Goal: Task Accomplishment & Management: Manage account settings

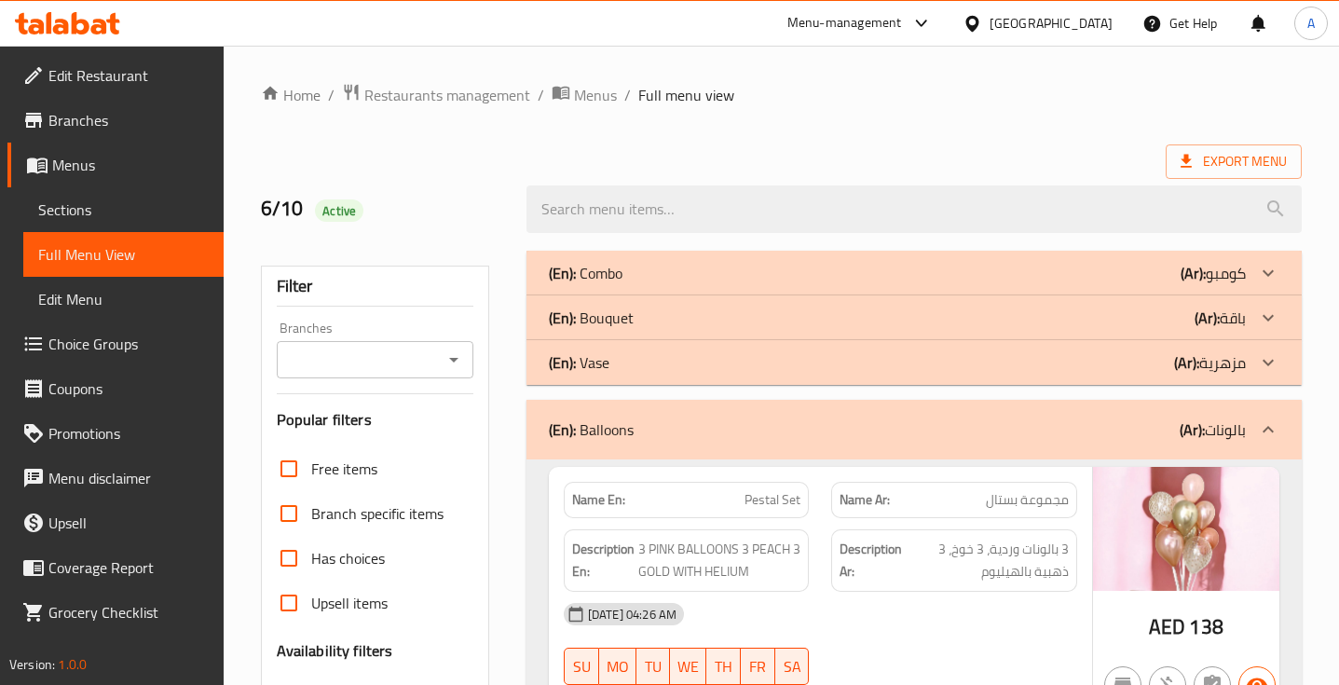
scroll to position [956, 0]
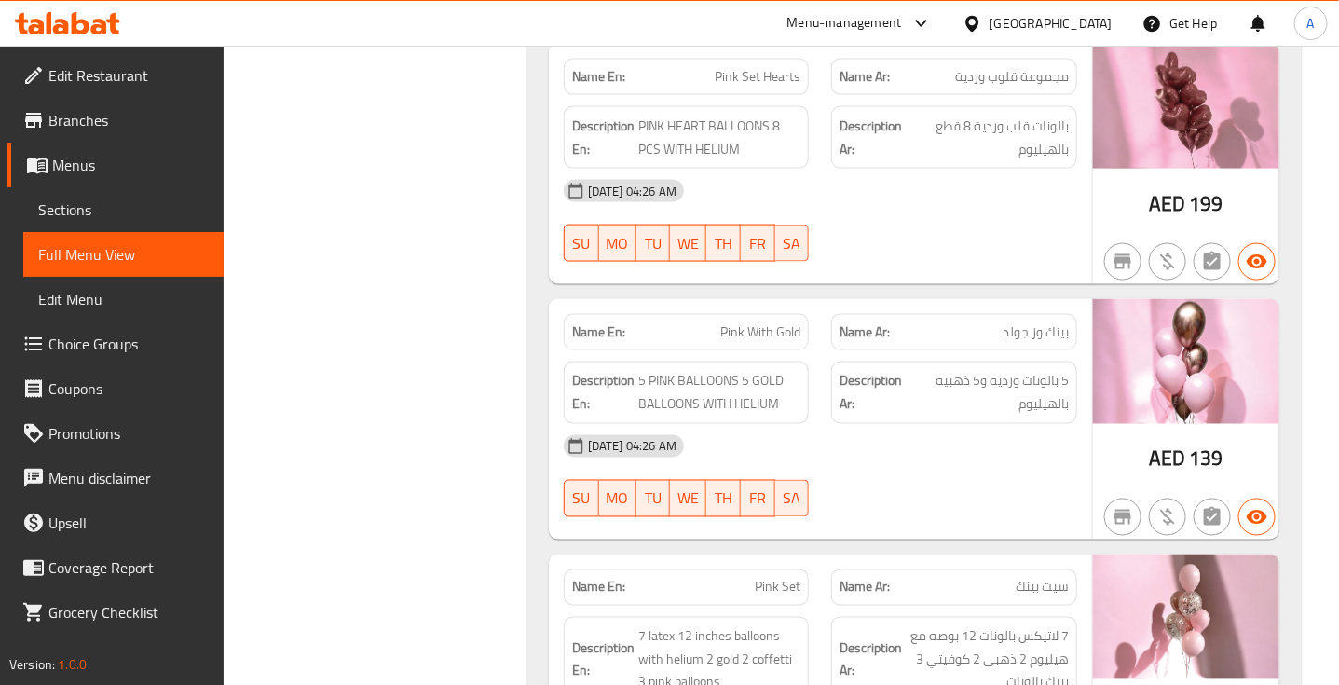
click at [616, 382] on strong "Description En:" at bounding box center [603, 393] width 62 height 46
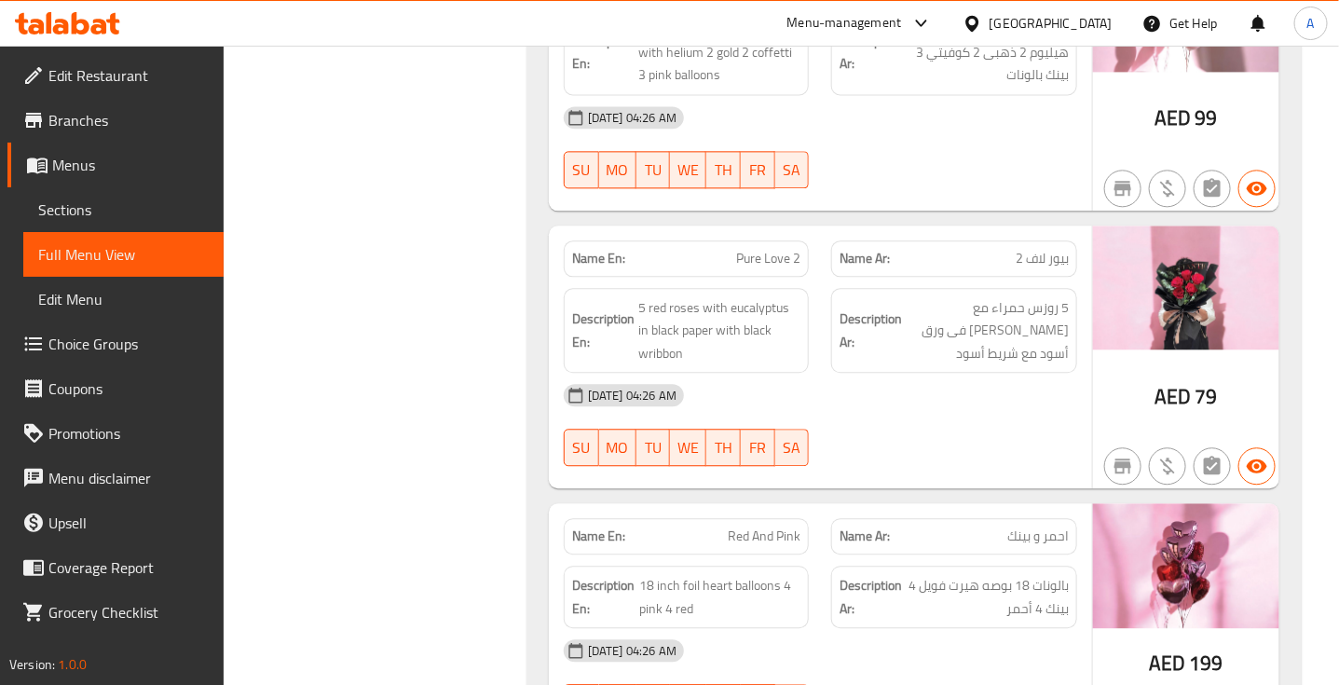
scroll to position [1600, 0]
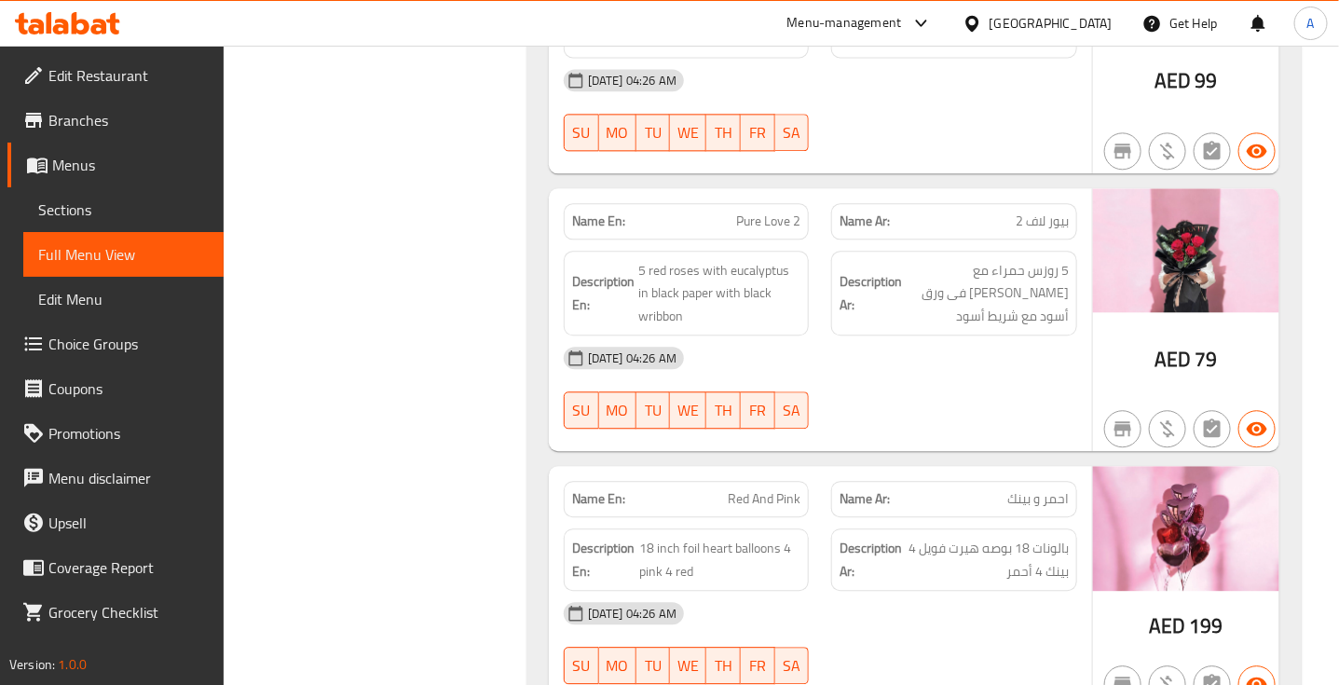
click at [585, 485] on div "Name En: Red And Pink" at bounding box center [687, 499] width 246 height 36
click at [766, 559] on span "18 inch foil heart balloons 4 pink 4 red" at bounding box center [720, 560] width 161 height 46
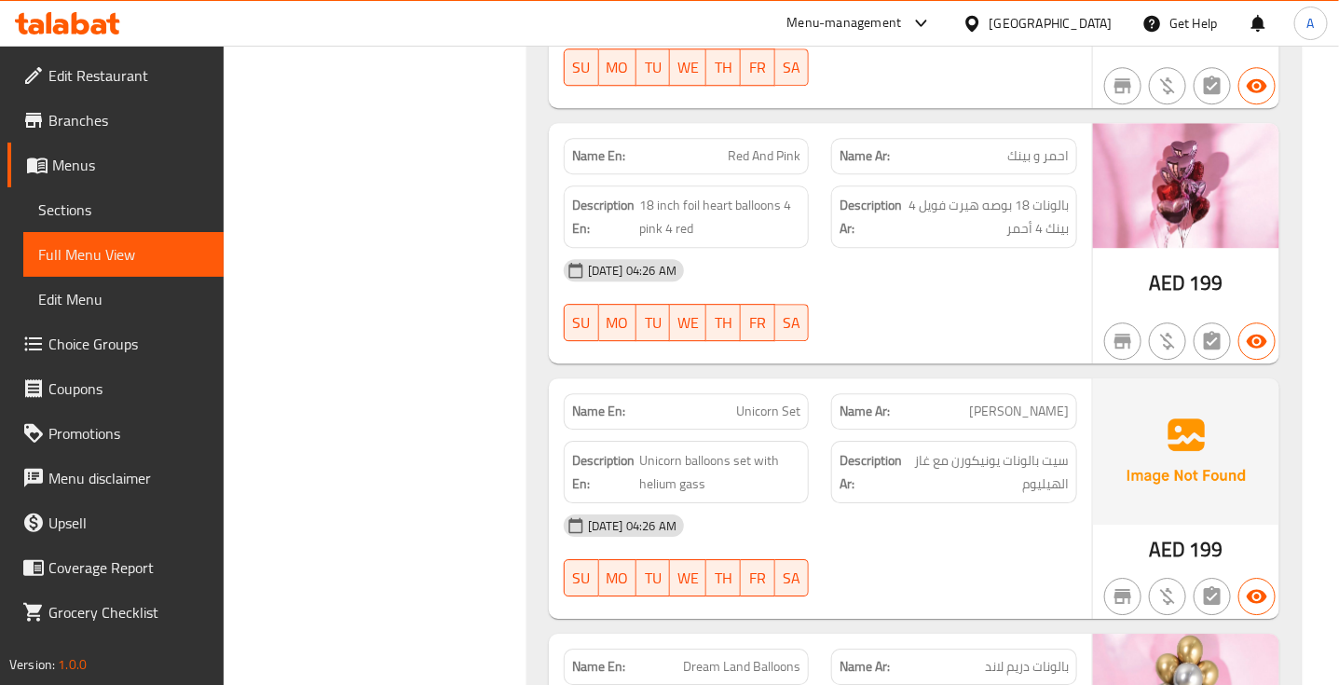
scroll to position [1958, 0]
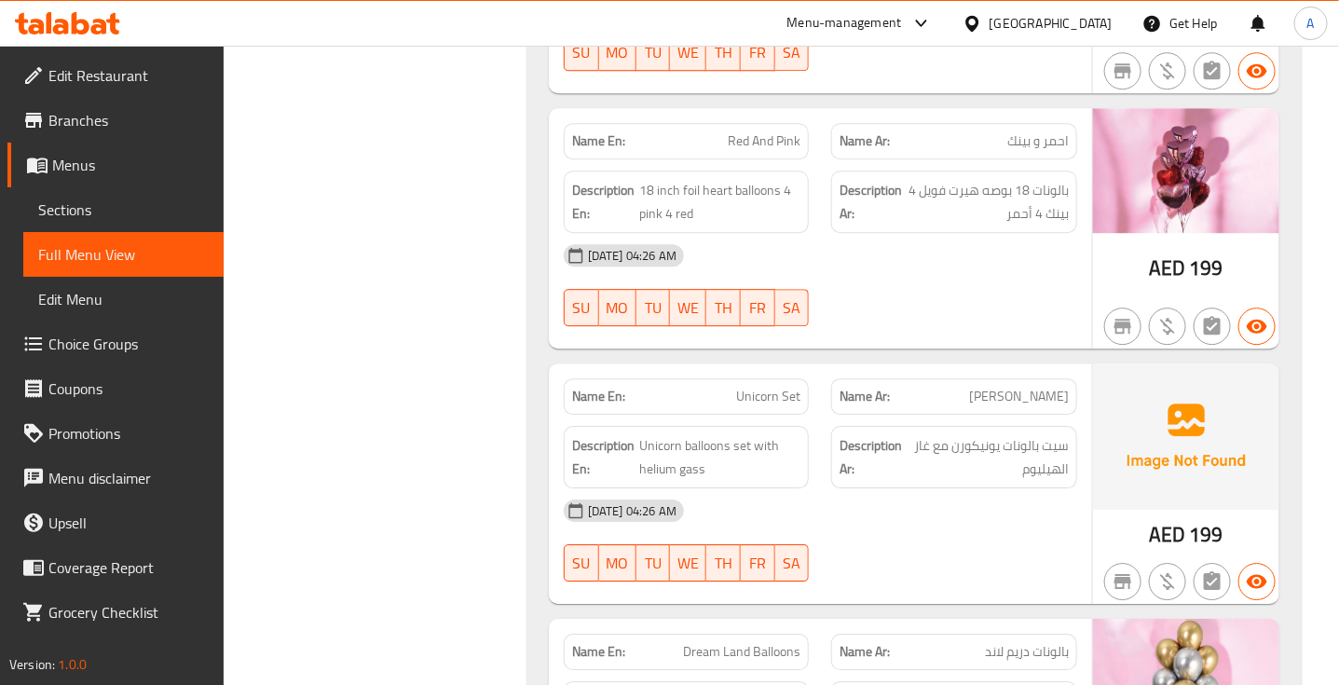
click at [660, 435] on div "Description En: Unicorn balloons set with helium gass" at bounding box center [687, 457] width 246 height 62
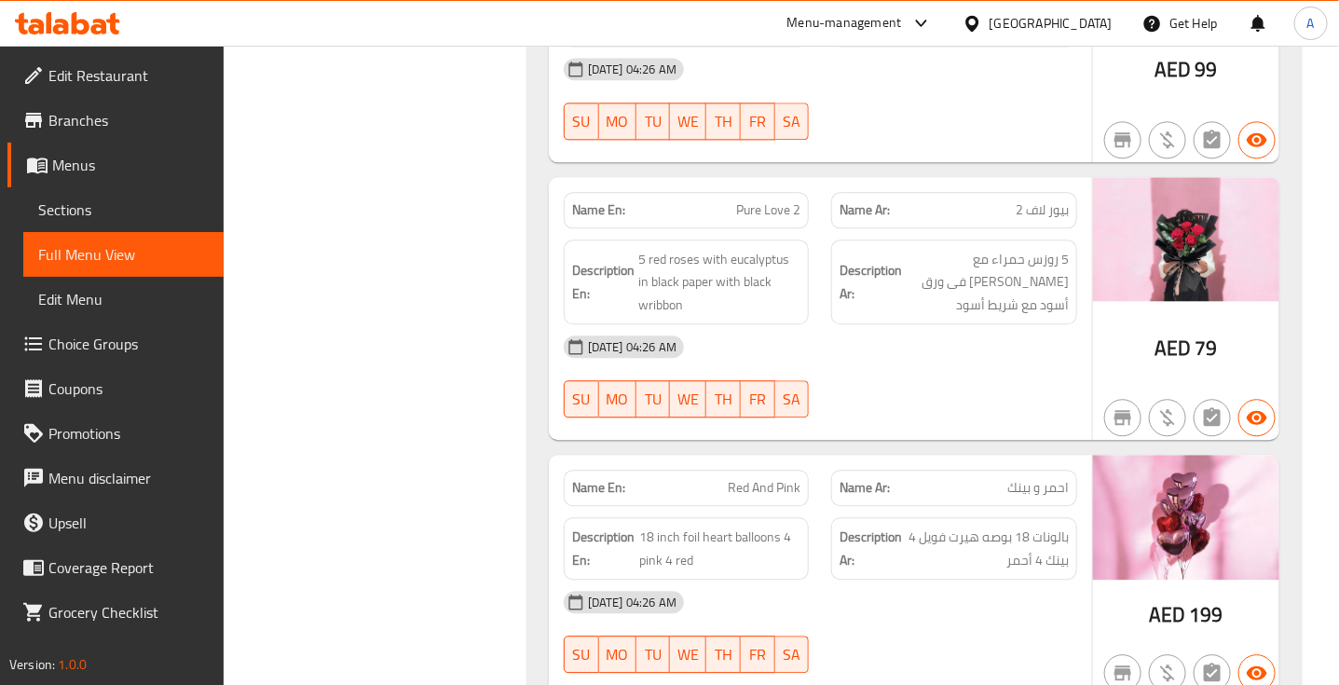
scroll to position [1610, 0]
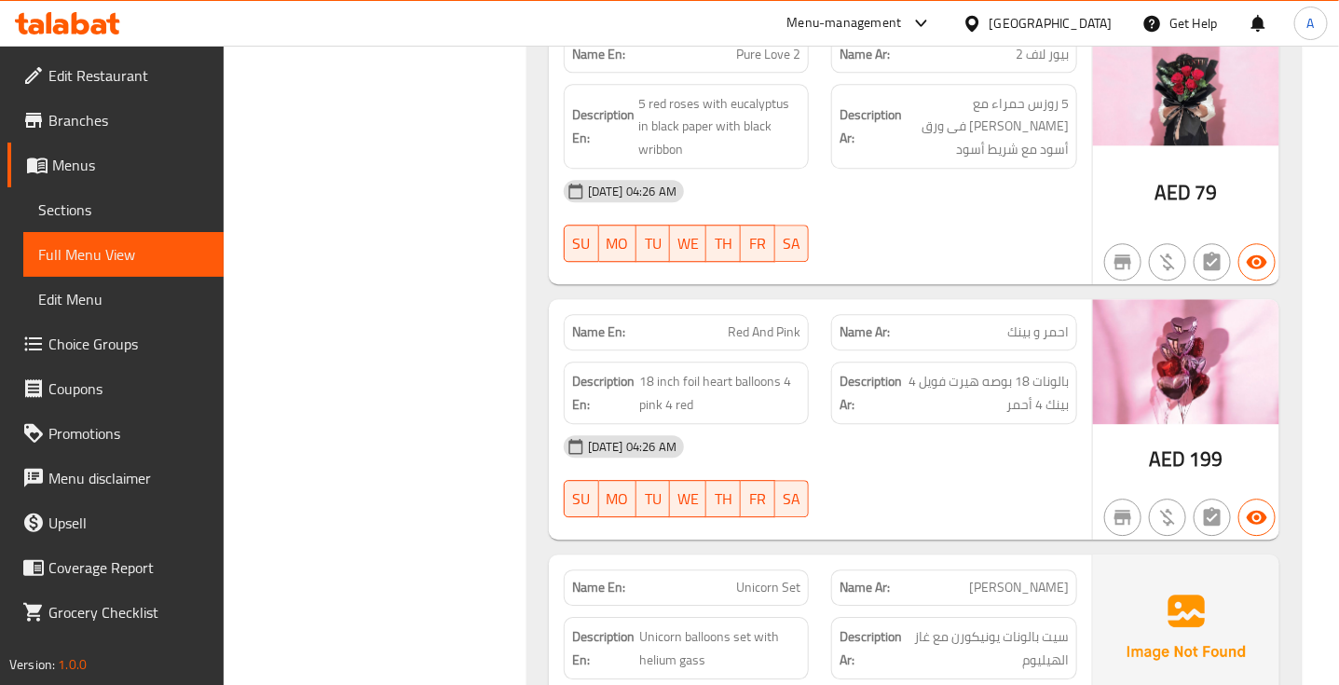
scroll to position [1770, 0]
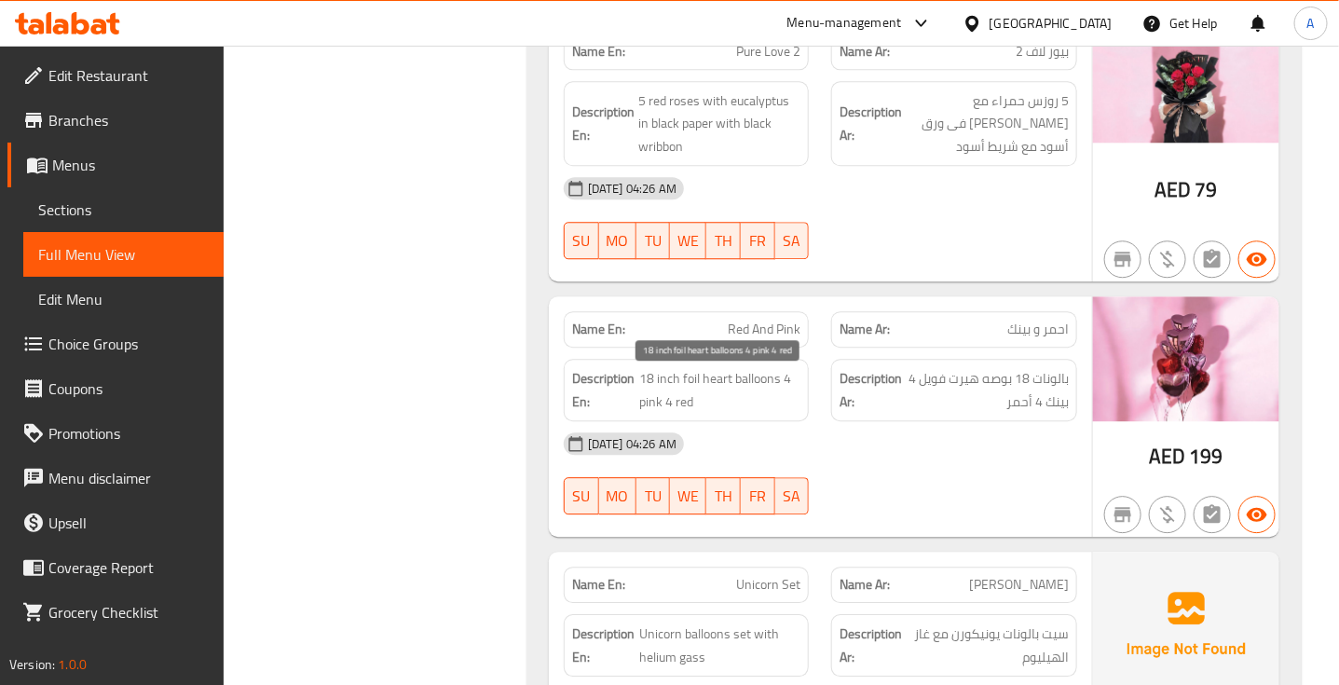
click at [657, 402] on span "18 inch foil heart balloons 4 pink 4 red" at bounding box center [720, 390] width 161 height 46
click at [585, 466] on div "[DATE] 04:26 AM" at bounding box center [820, 443] width 536 height 45
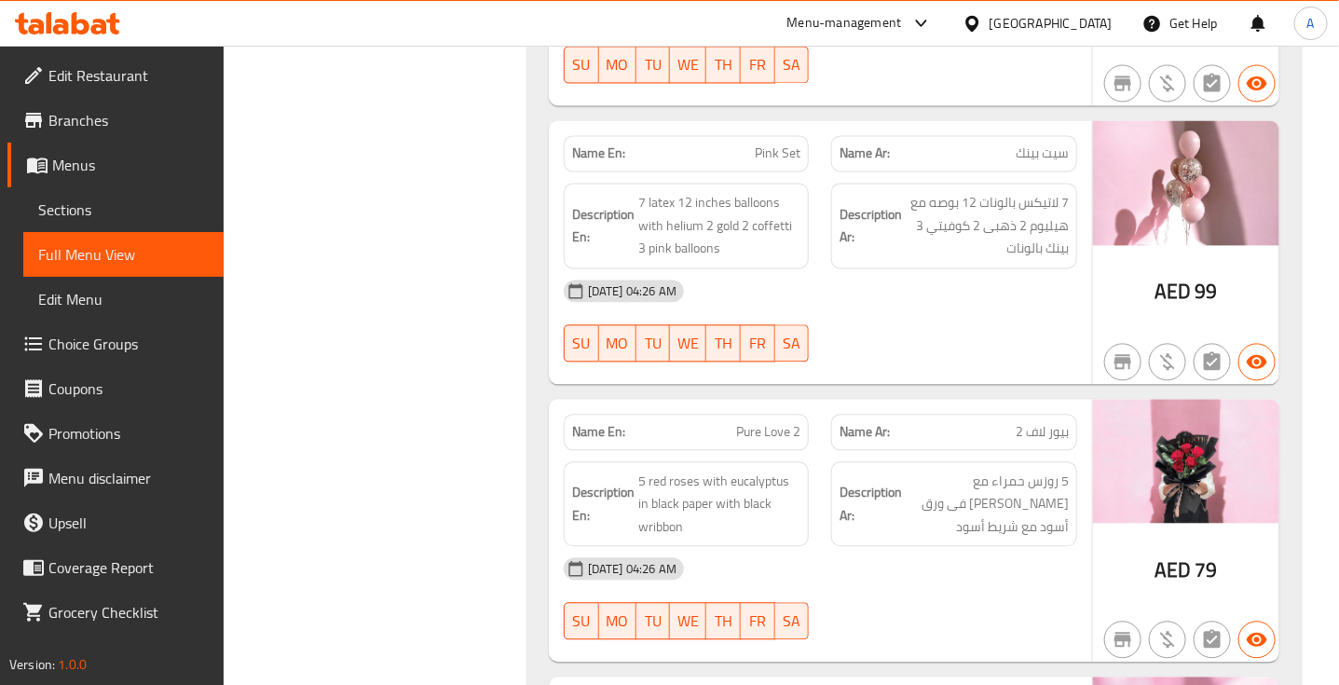
scroll to position [1390, 0]
click at [928, 333] on div "07-10-2025 04:26 AM SU MO TU WE TH FR SA" at bounding box center [820, 320] width 536 height 104
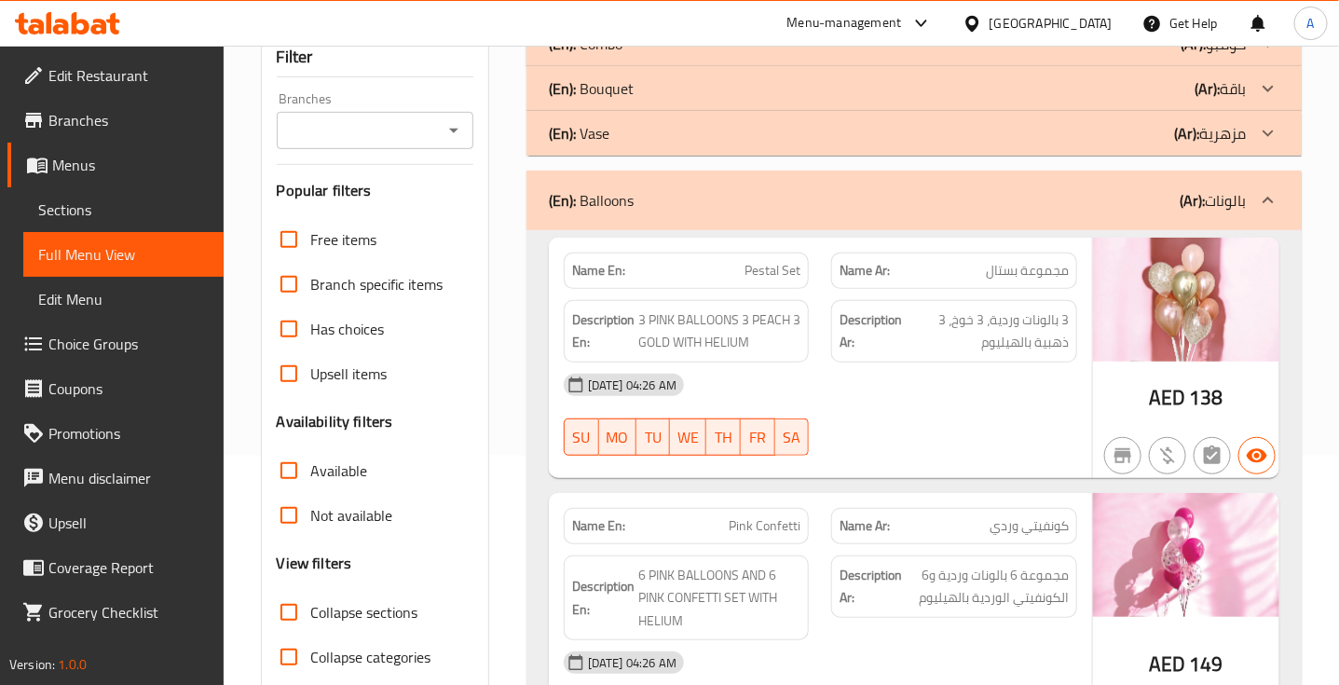
scroll to position [2530, 0]
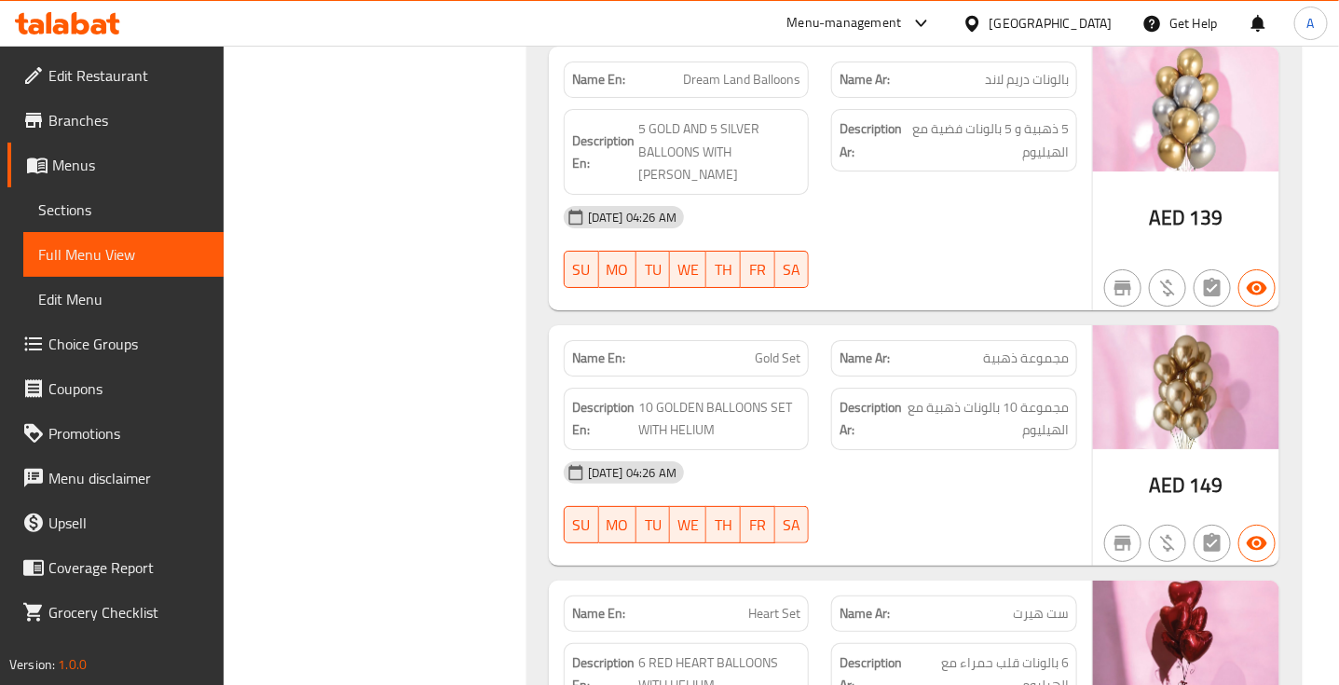
click at [652, 464] on span "[DATE] 04:26 AM" at bounding box center [631, 473] width 103 height 18
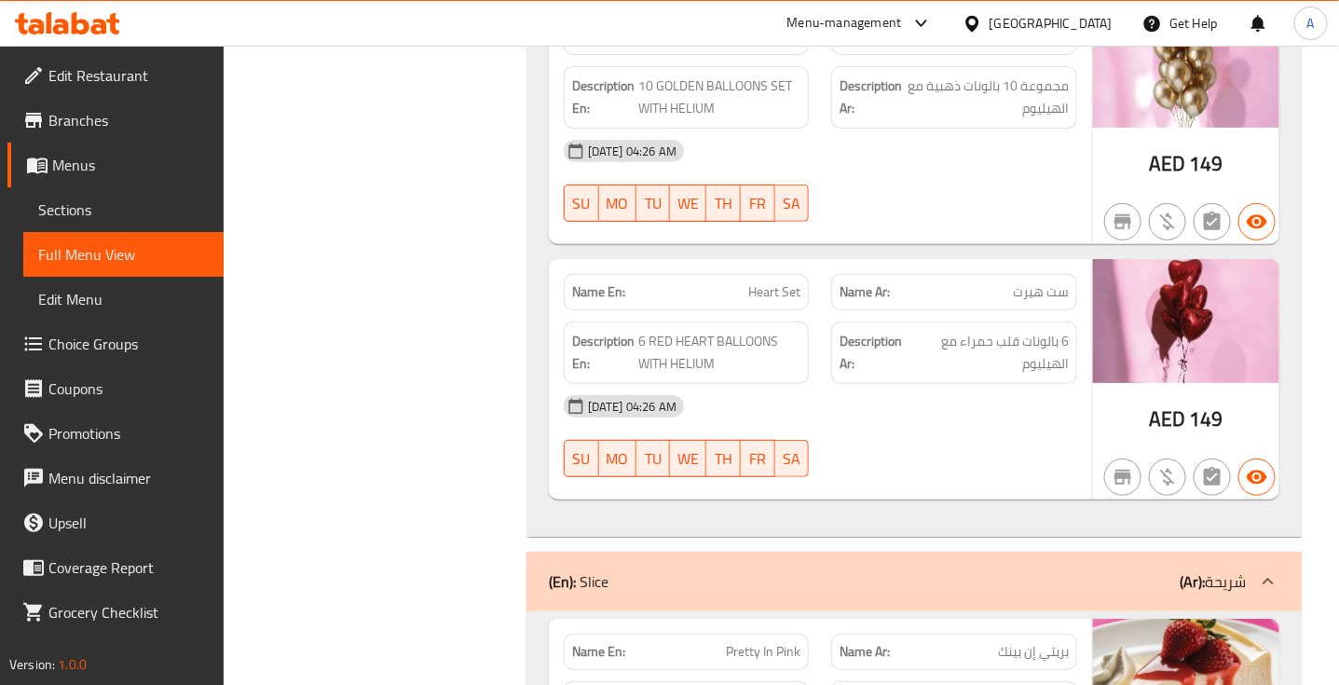
scroll to position [2853, 0]
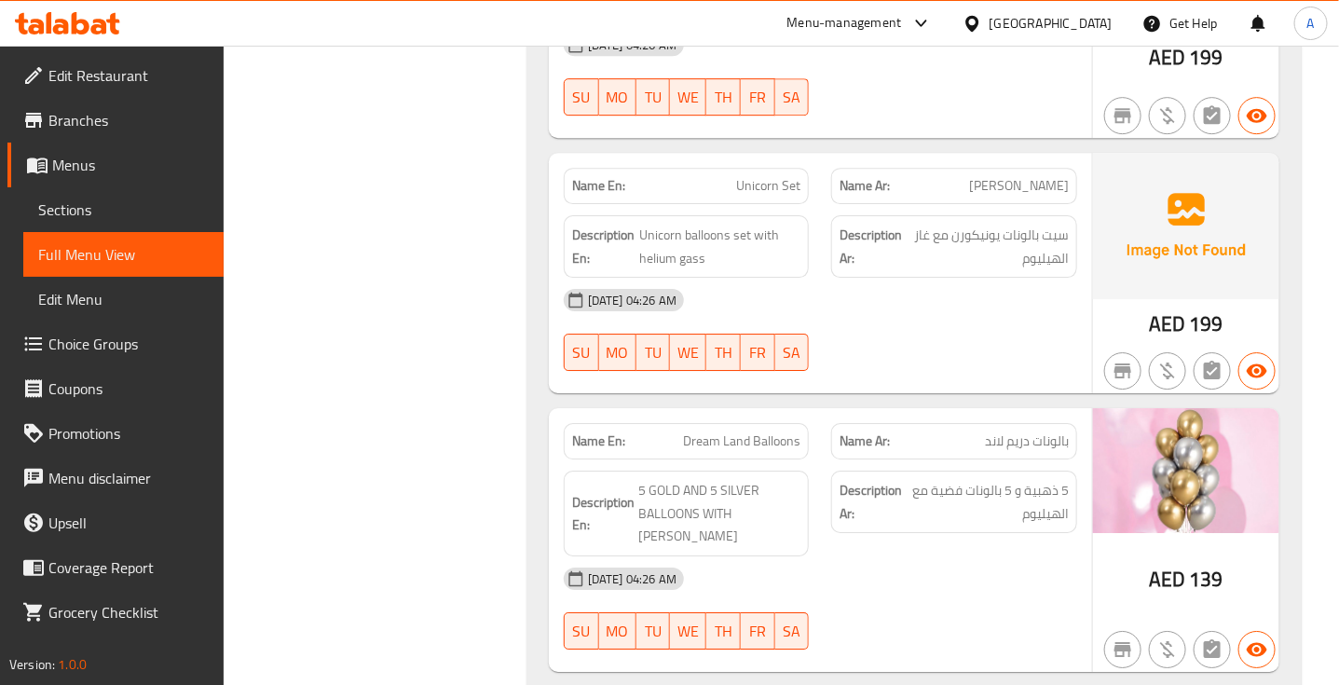
scroll to position [2168, 0]
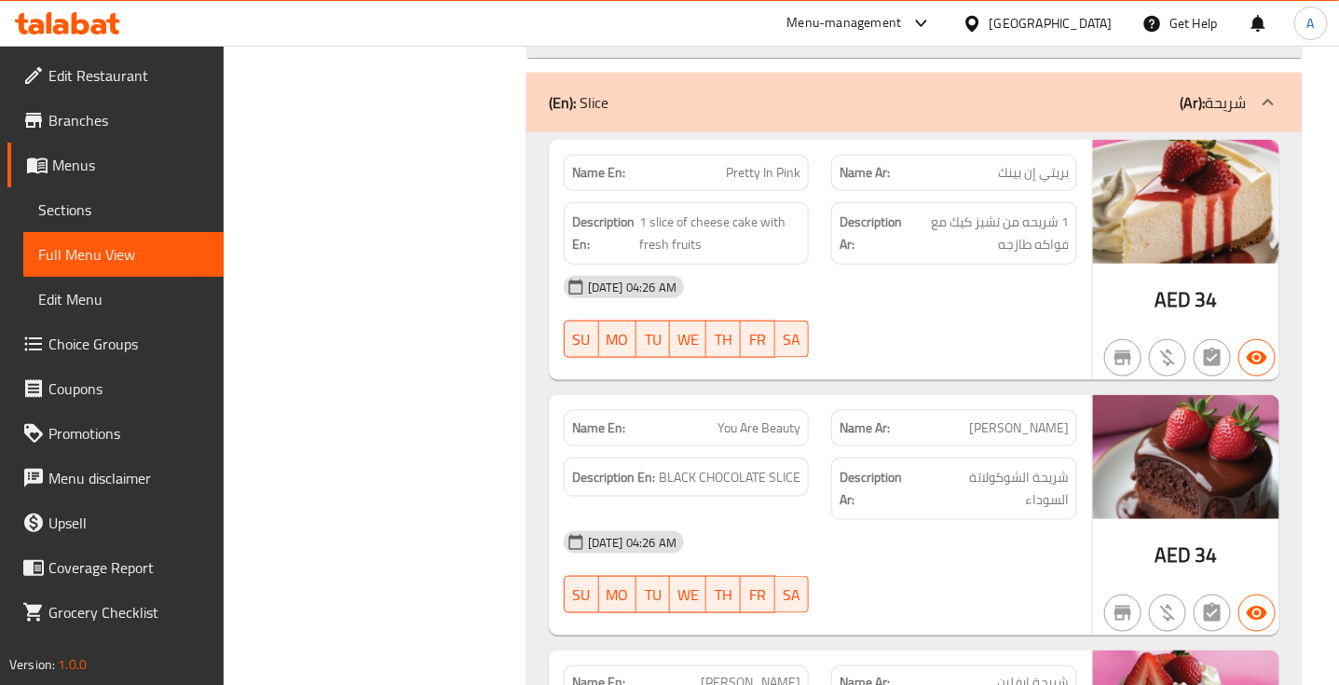
scroll to position [3301, 0]
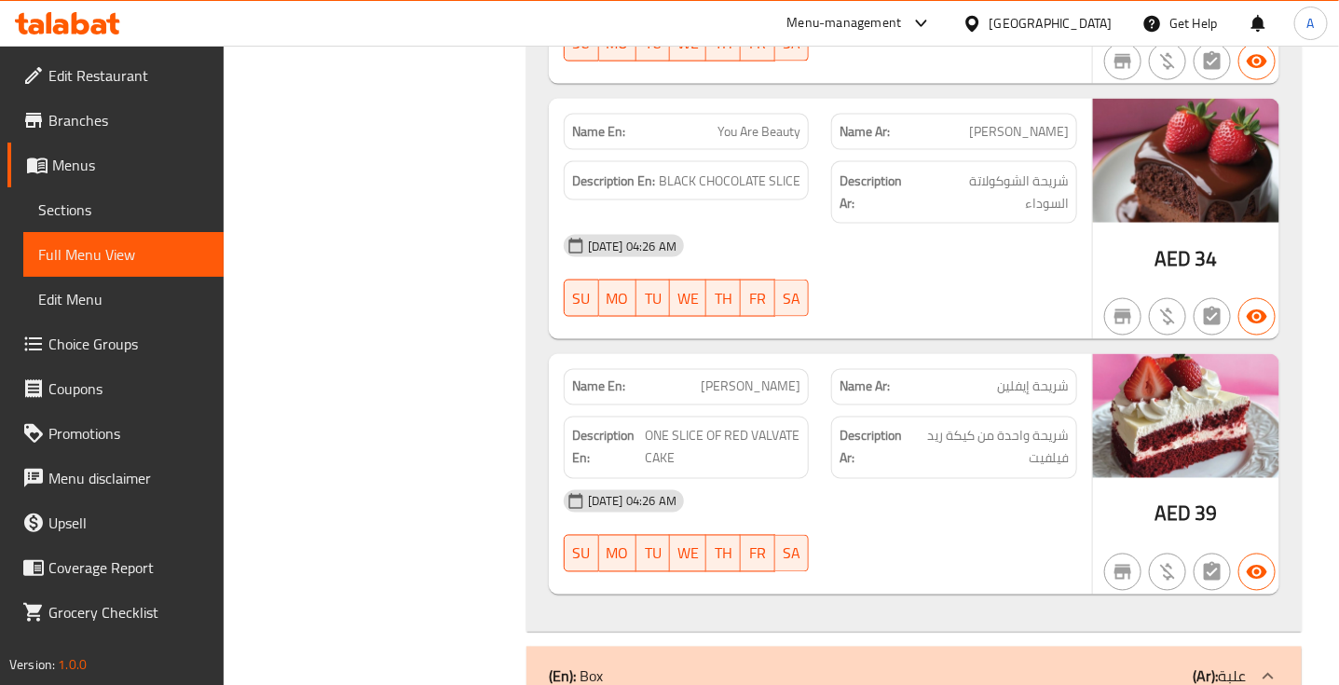
scroll to position [3629, 0]
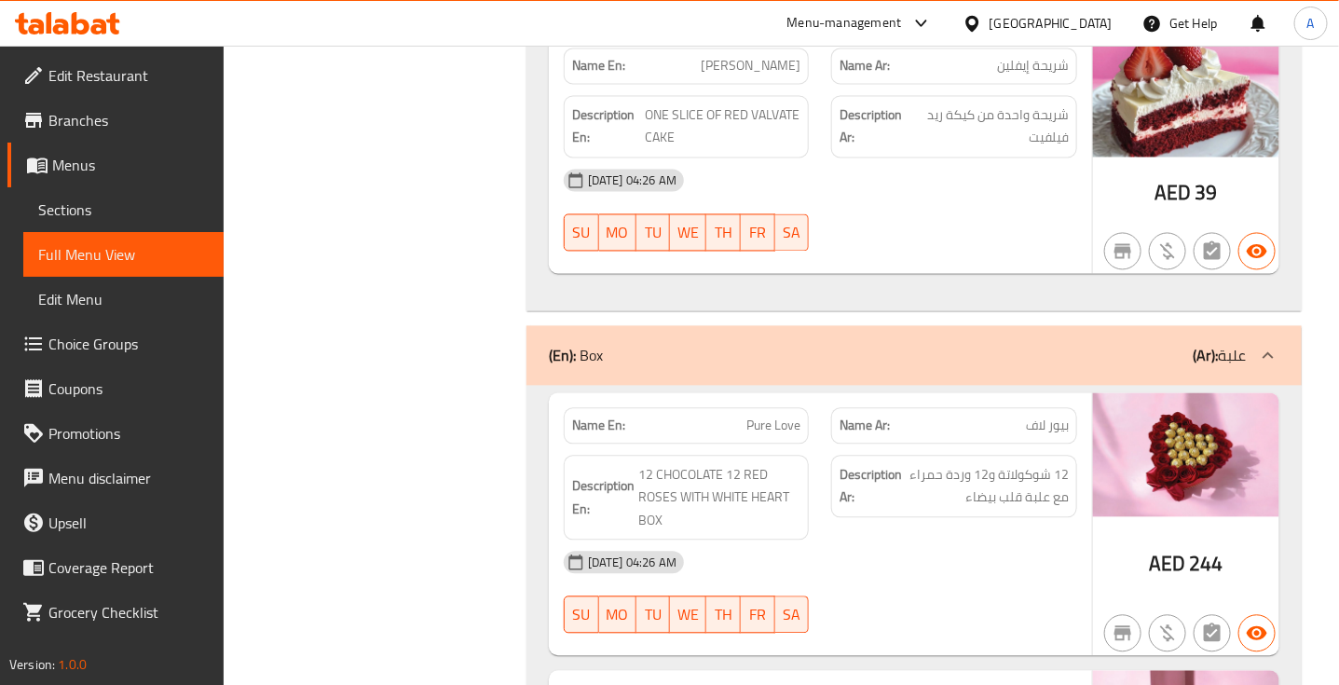
scroll to position [3951, 0]
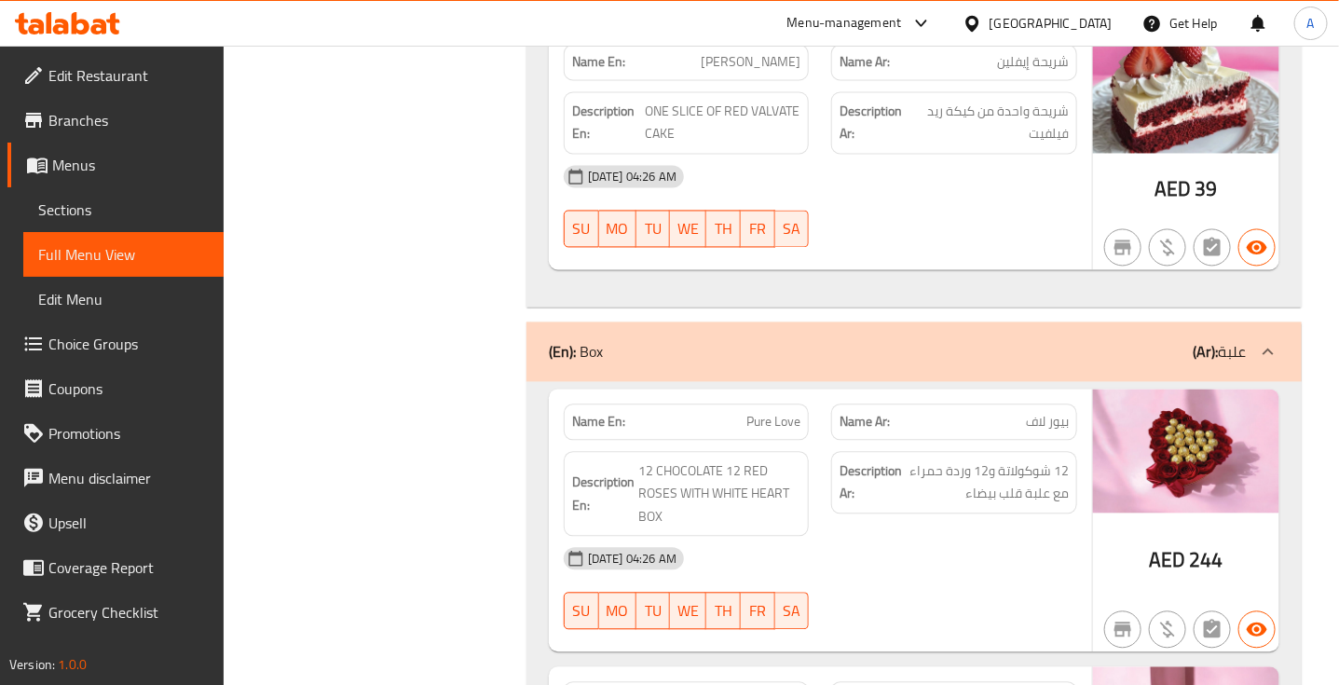
click at [645, 460] on span "12 CHOCOLATE 12 RED ROSES WITH WHITE HEART BOX" at bounding box center [719, 494] width 163 height 69
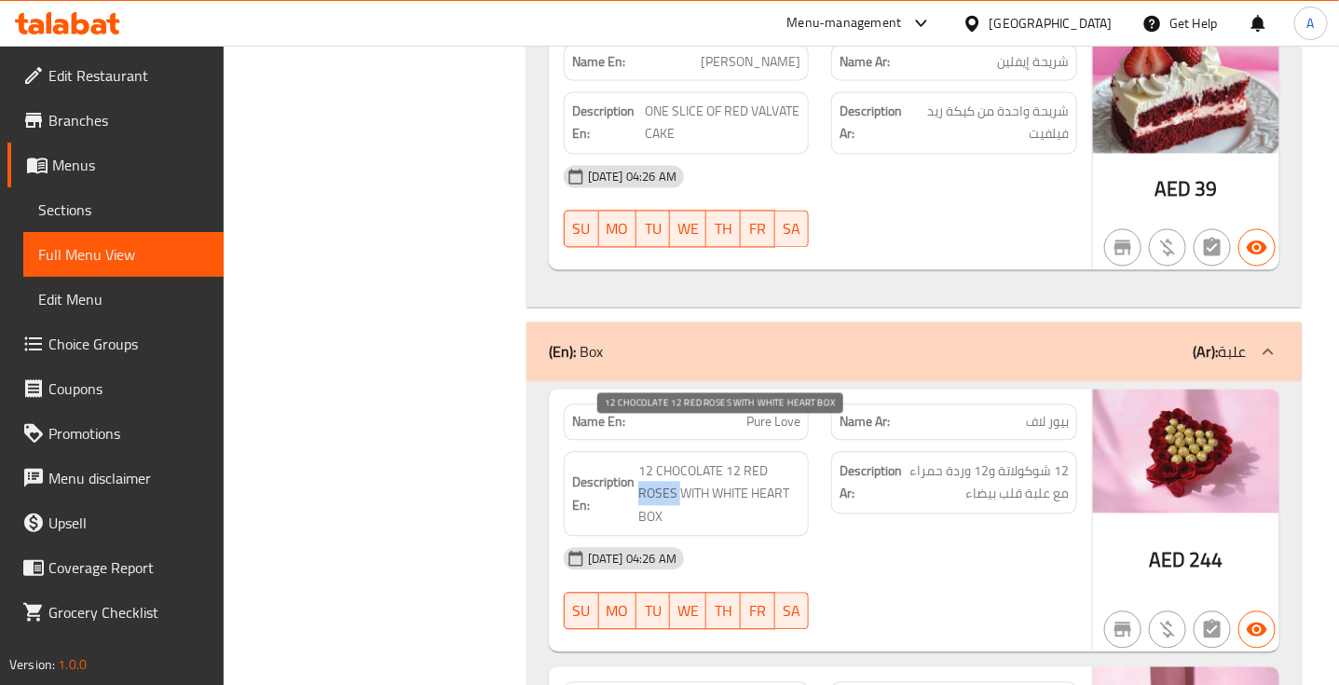
copy span "ROSES"
click at [659, 468] on span "12 CHOCOLATE 12 RED ROSES WITH WHITE HEART BOX" at bounding box center [719, 494] width 163 height 69
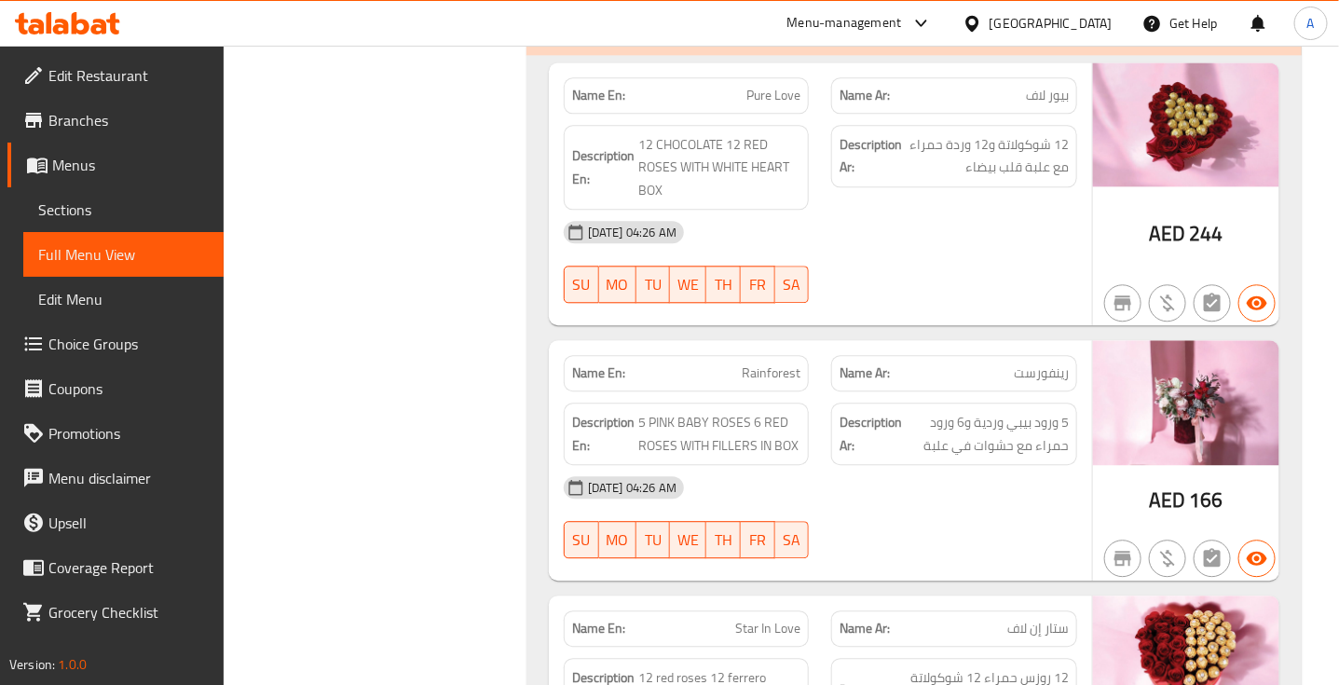
scroll to position [4283, 0]
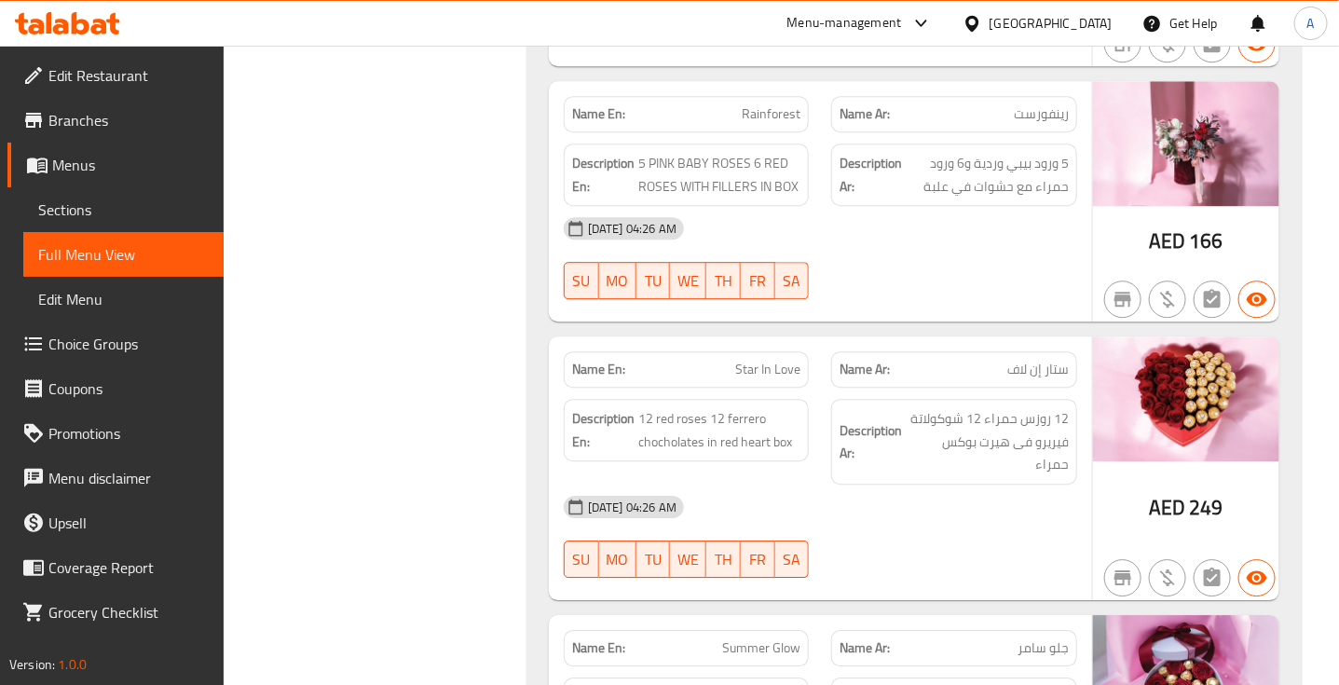
scroll to position [4540, 0]
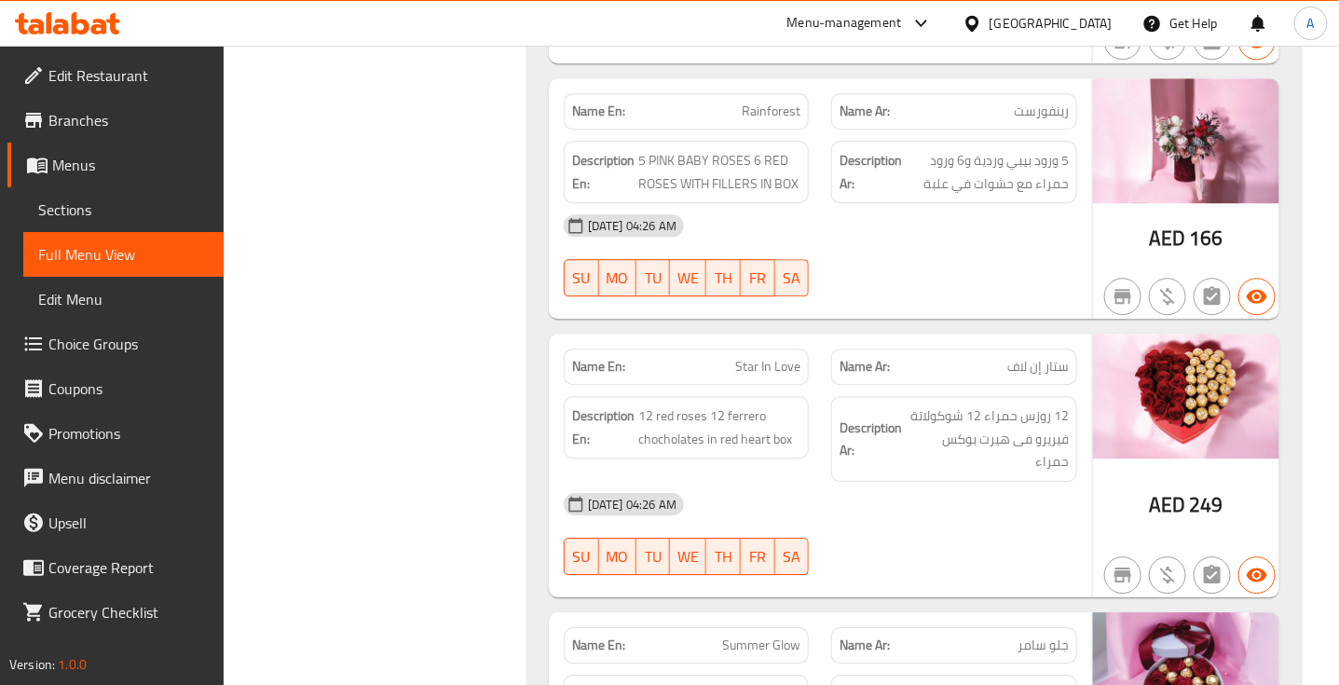
click at [634, 357] on p "Name En: Star In Love" at bounding box center [686, 367] width 229 height 20
click at [1032, 404] on span "12 روزس حمراء 12 شوكولاتة فيريرو فى هيرت بوكس حمراء" at bounding box center [987, 438] width 163 height 69
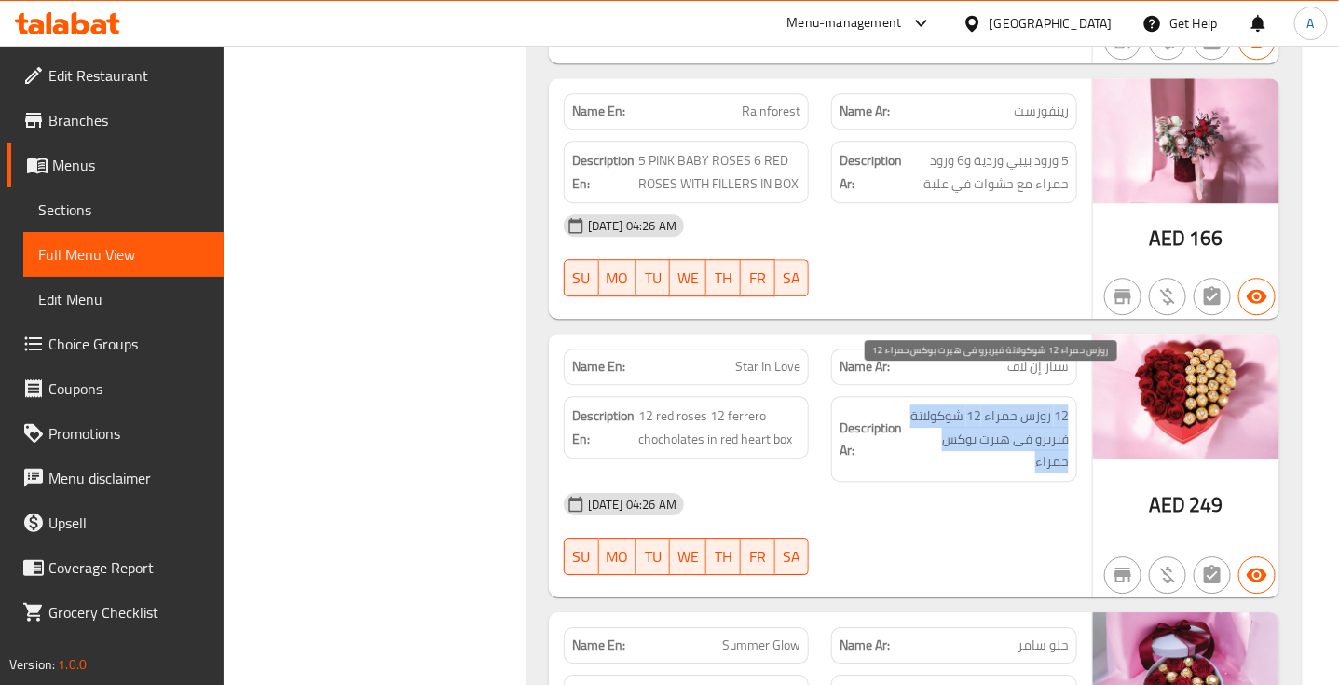
click at [1032, 404] on span "12 روزس حمراء 12 شوكولاتة فيريرو فى هيرت بوكس حمراء" at bounding box center [987, 438] width 163 height 69
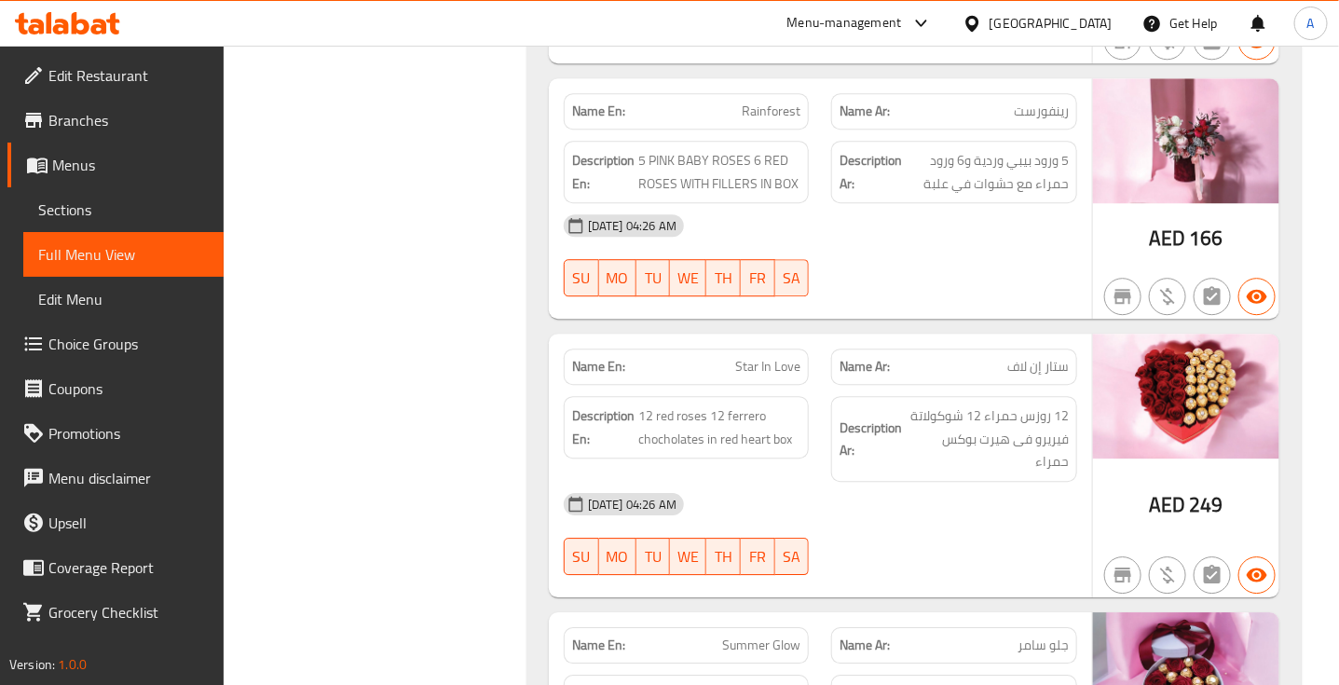
click at [994, 482] on div "[DATE] 04:26 AM" at bounding box center [820, 504] width 536 height 45
click at [631, 526] on div "SU MO TU WE TH FR SA" at bounding box center [686, 556] width 268 height 60
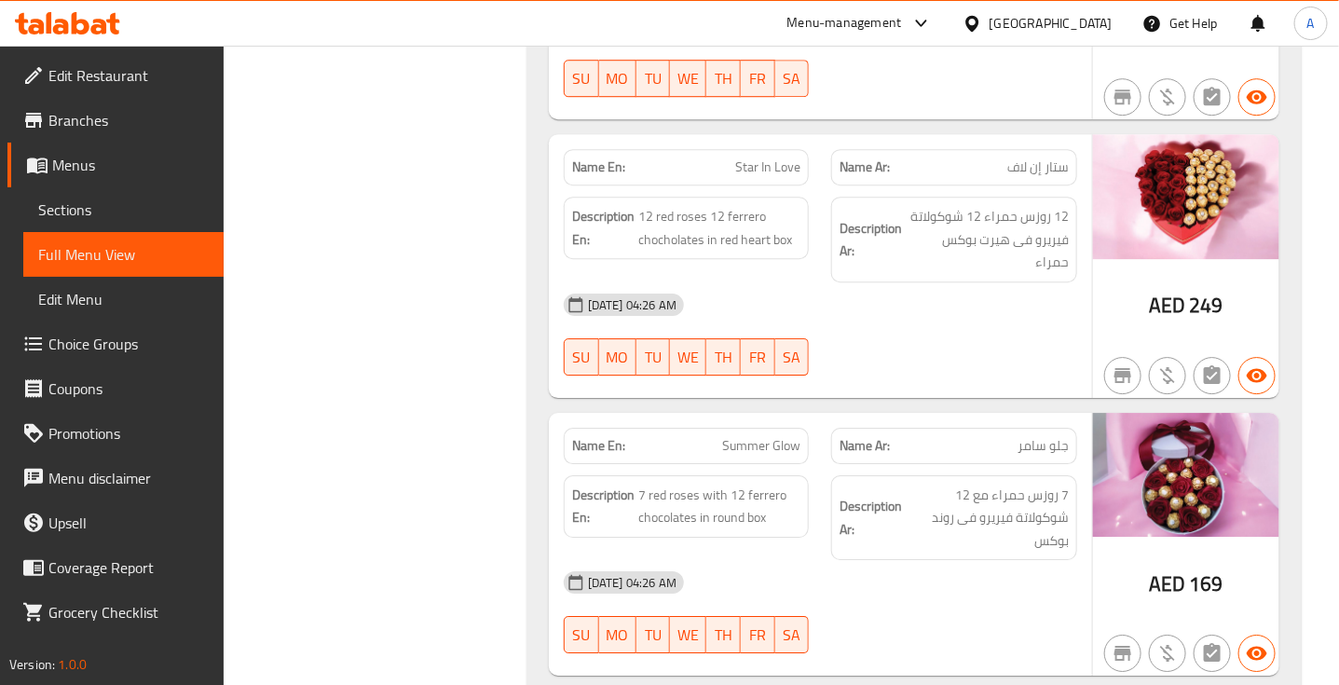
scroll to position [4742, 0]
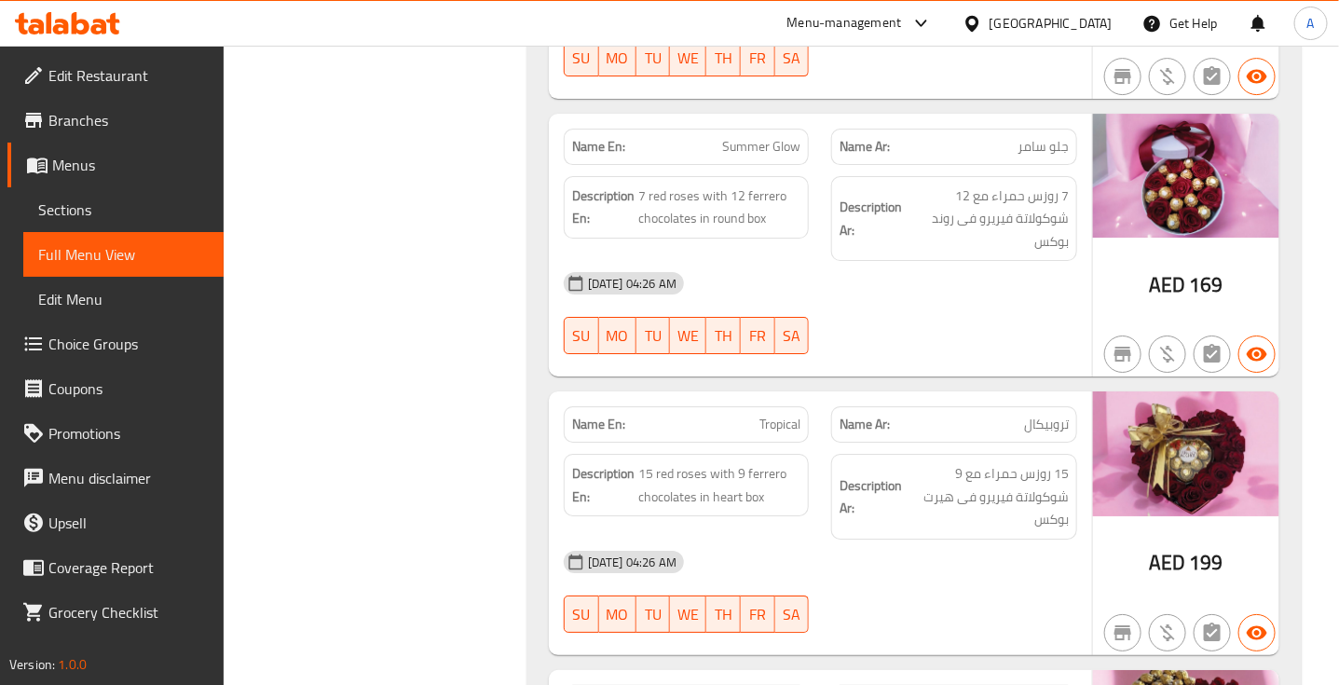
scroll to position [5096, 0]
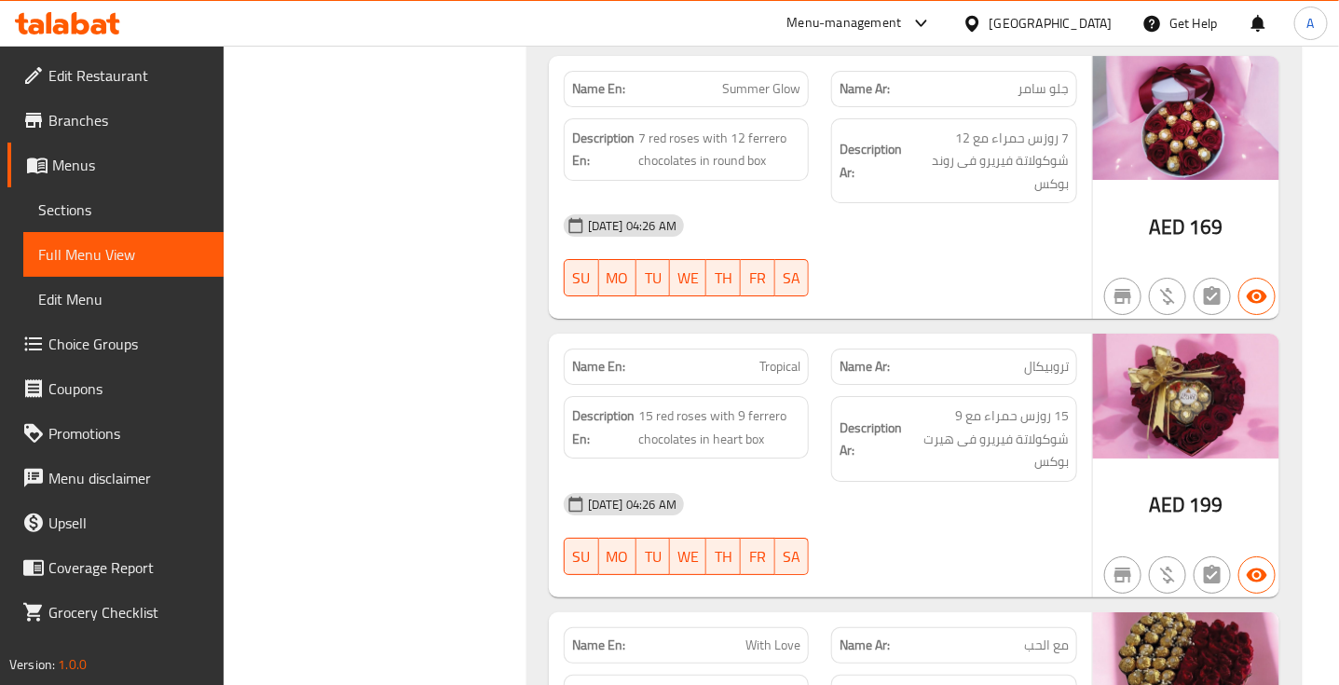
click at [647, 419] on div "Description En: 15 red roses with 9 ferrero chocolates in heart box" at bounding box center [686, 439] width 268 height 108
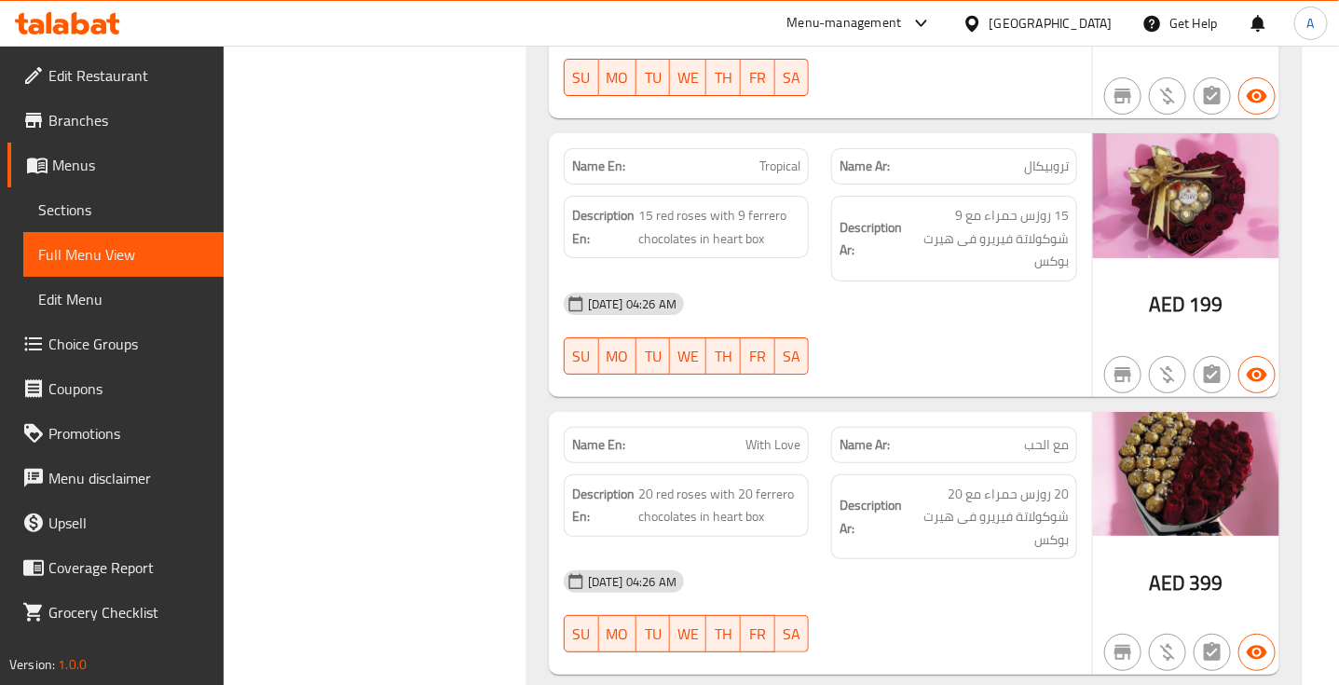
scroll to position [5297, 0]
click at [589, 482] on strong "Description En:" at bounding box center [603, 505] width 62 height 46
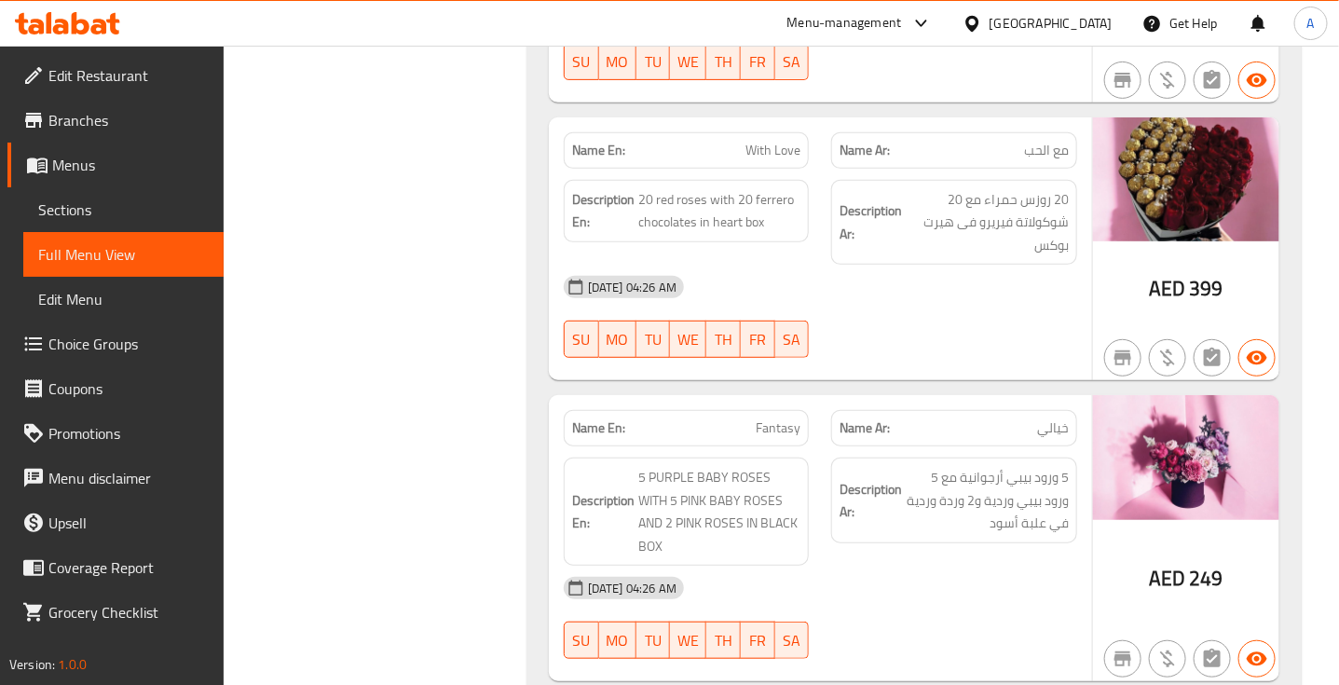
scroll to position [5600, 0]
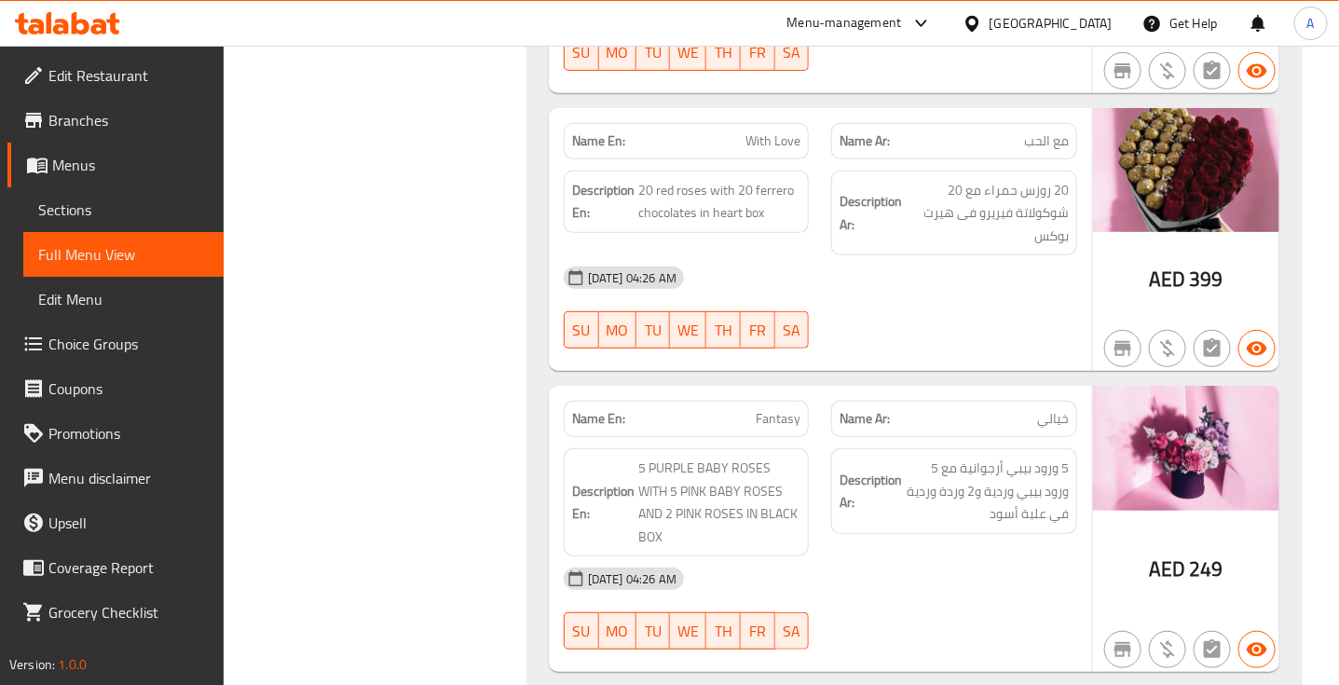
click at [527, 528] on div "Name En: Pure Love Name Ar: بيور لاف Description En: 12 CHOCOLATE 12 RED ROSES …" at bounding box center [913, 92] width 775 height 2719
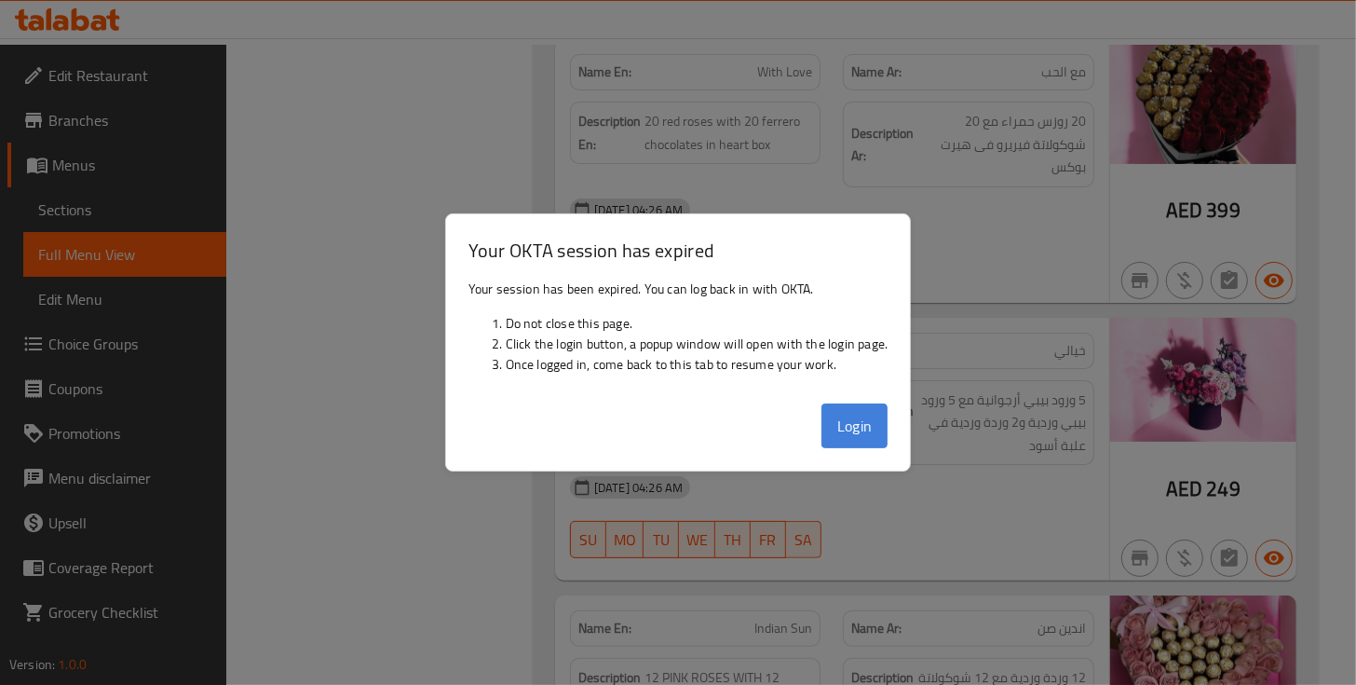
click at [859, 433] on button "Login" at bounding box center [855, 425] width 67 height 45
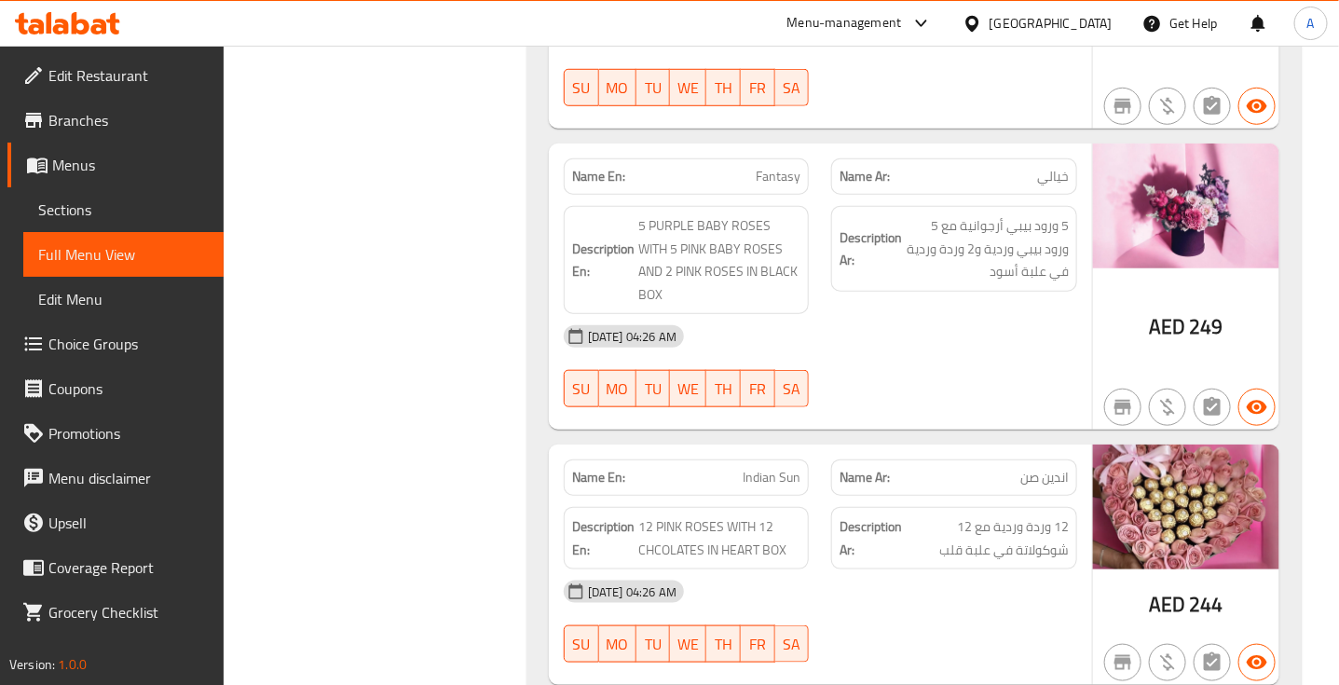
scroll to position [5843, 0]
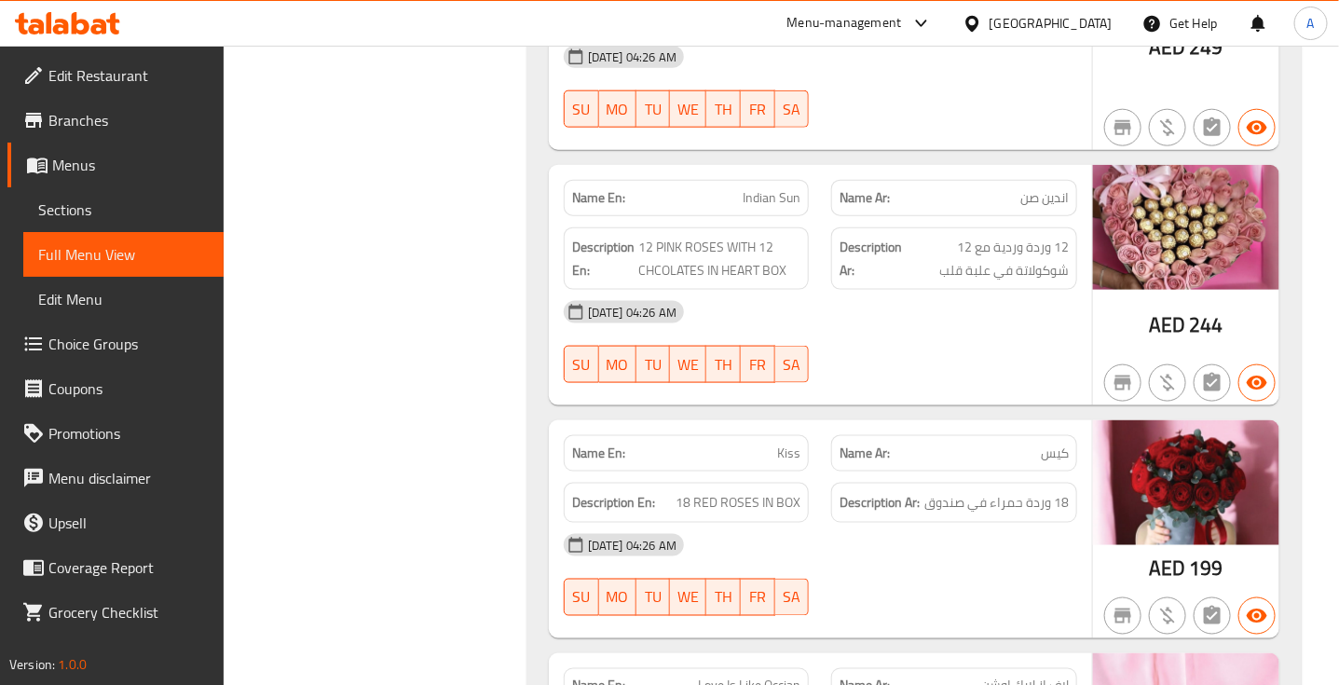
scroll to position [6122, 0]
click at [631, 566] on div "SU MO TU WE TH FR SA" at bounding box center [686, 596] width 268 height 60
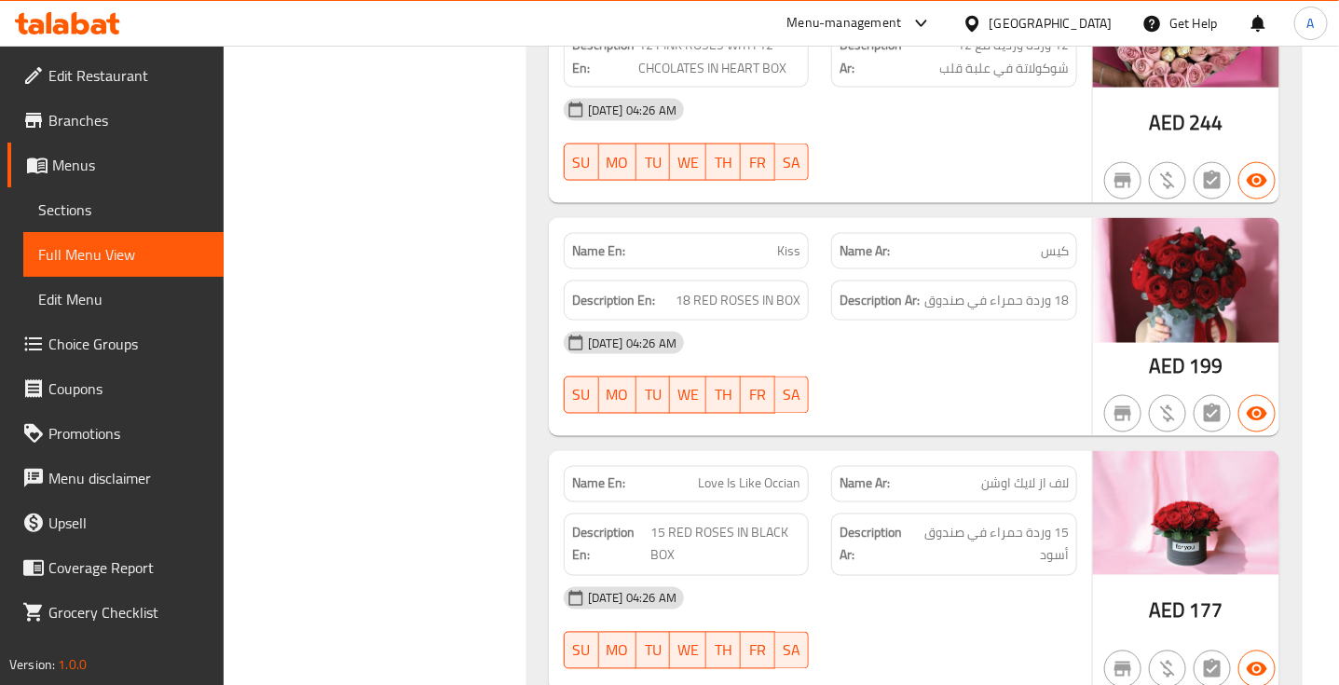
scroll to position [6323, 0]
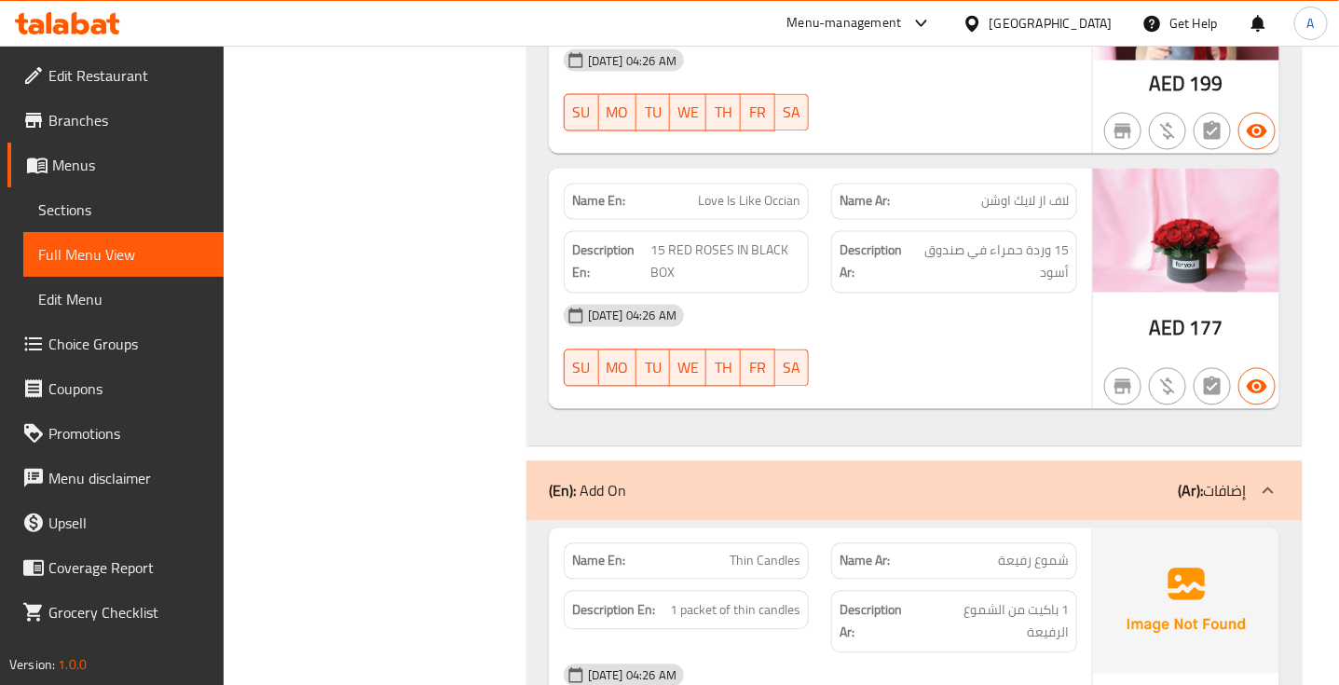
scroll to position [6610, 0]
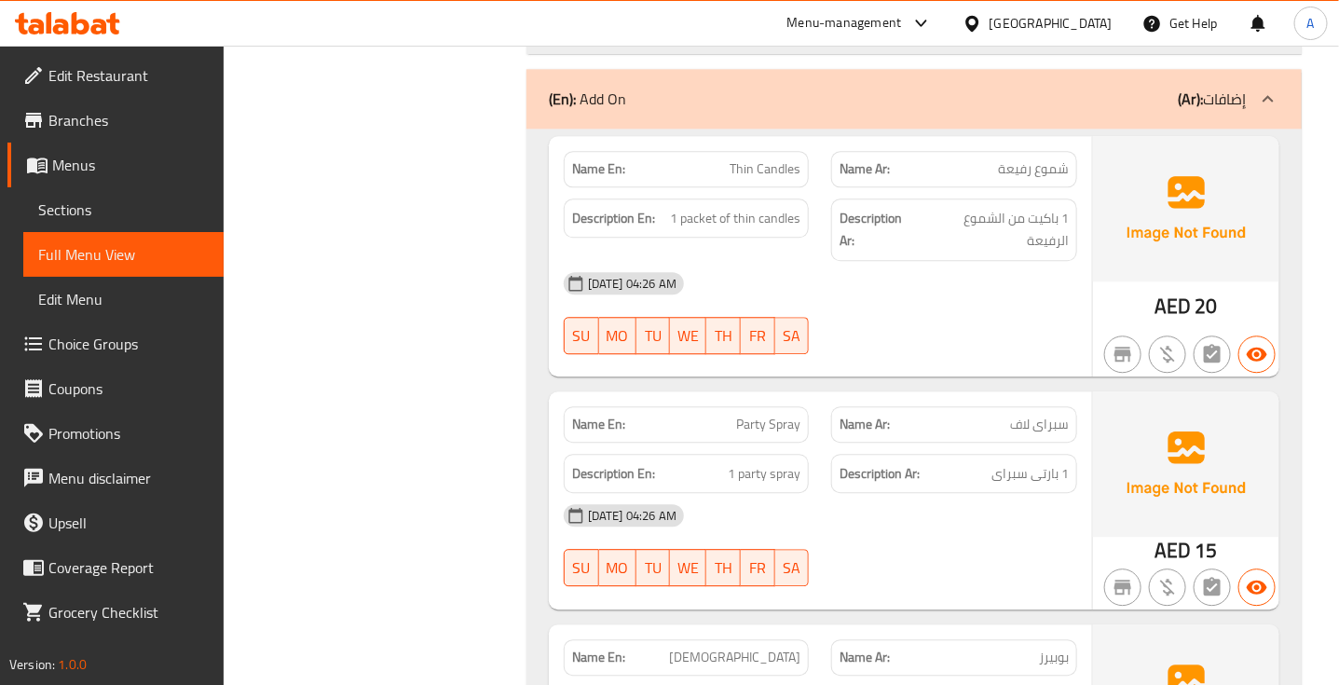
scroll to position [7001, 0]
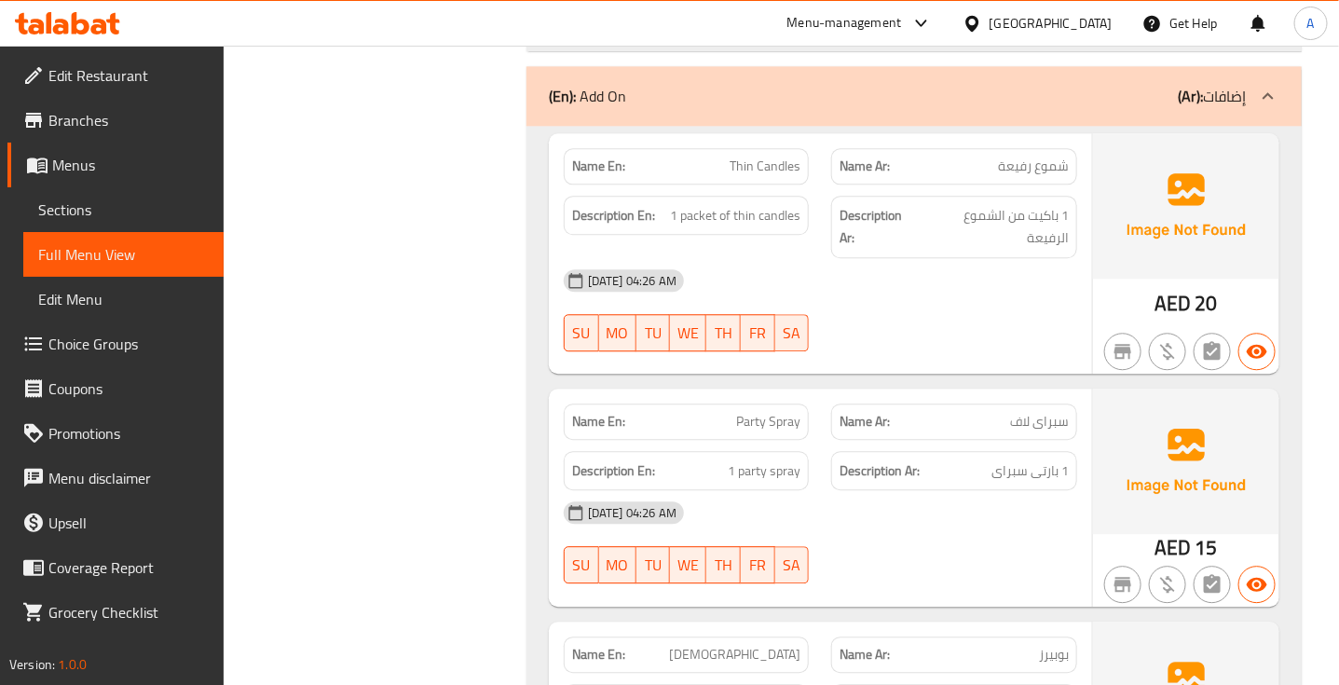
click at [771, 412] on span "Party Spray" at bounding box center [768, 422] width 64 height 20
copy span "Party Spray"
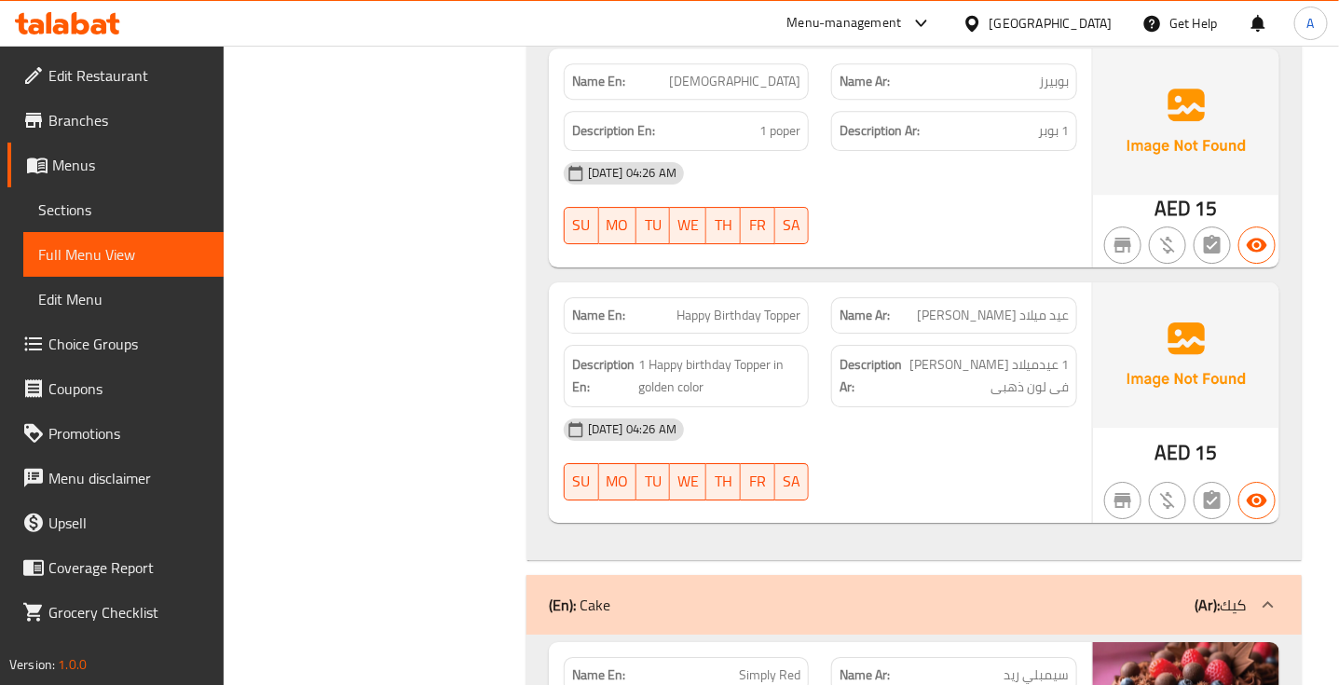
scroll to position [7575, 0]
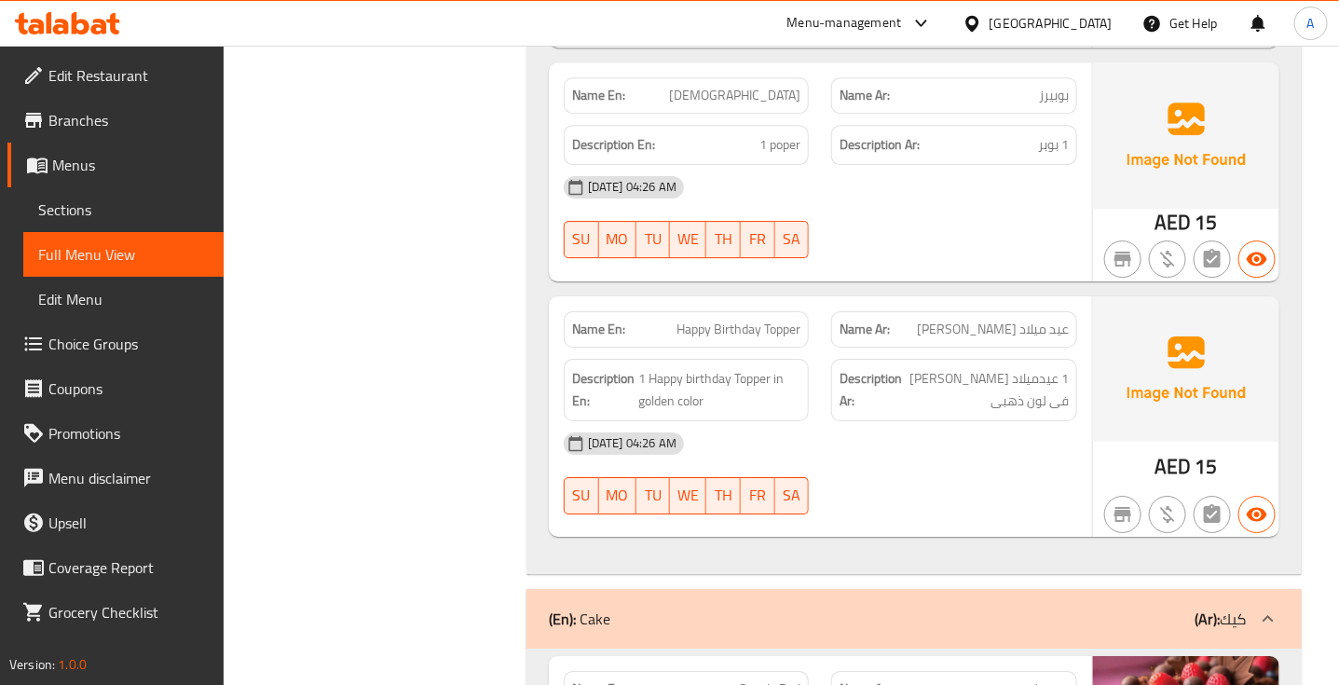
scroll to position [7561, 0]
click at [618, 481] on span "MO" at bounding box center [617, 494] width 22 height 27
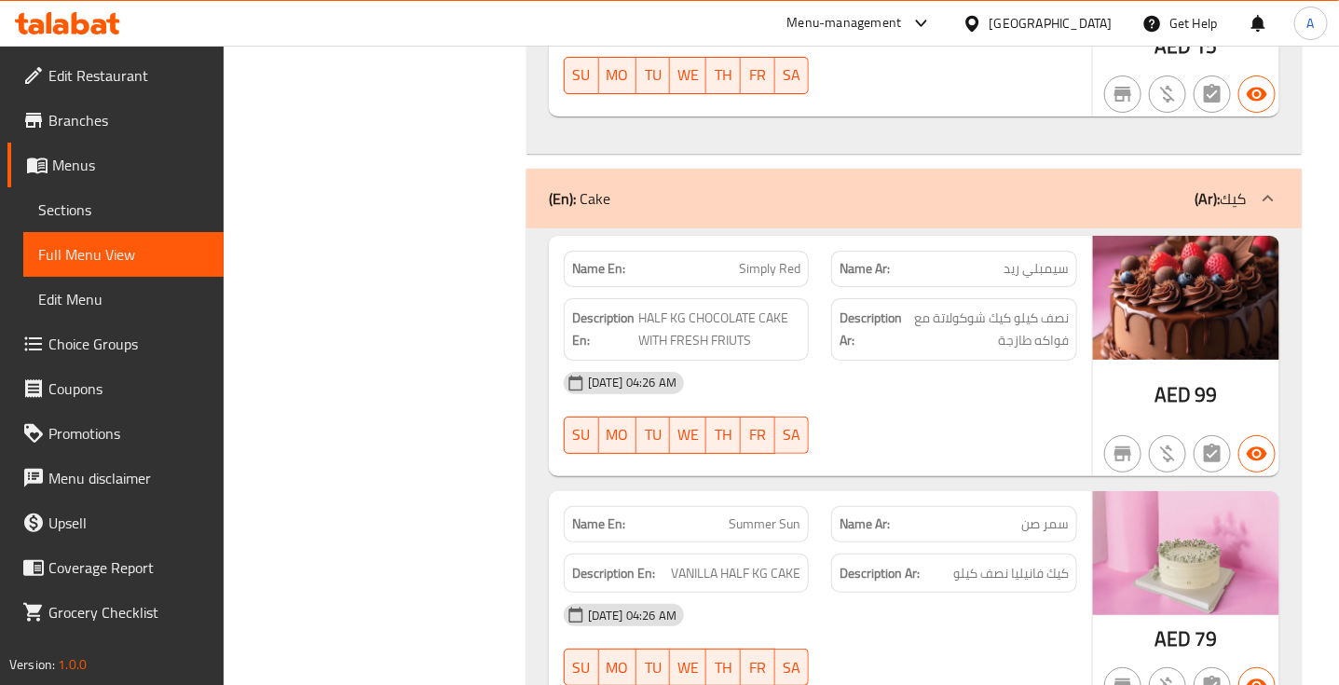
scroll to position [7981, 0]
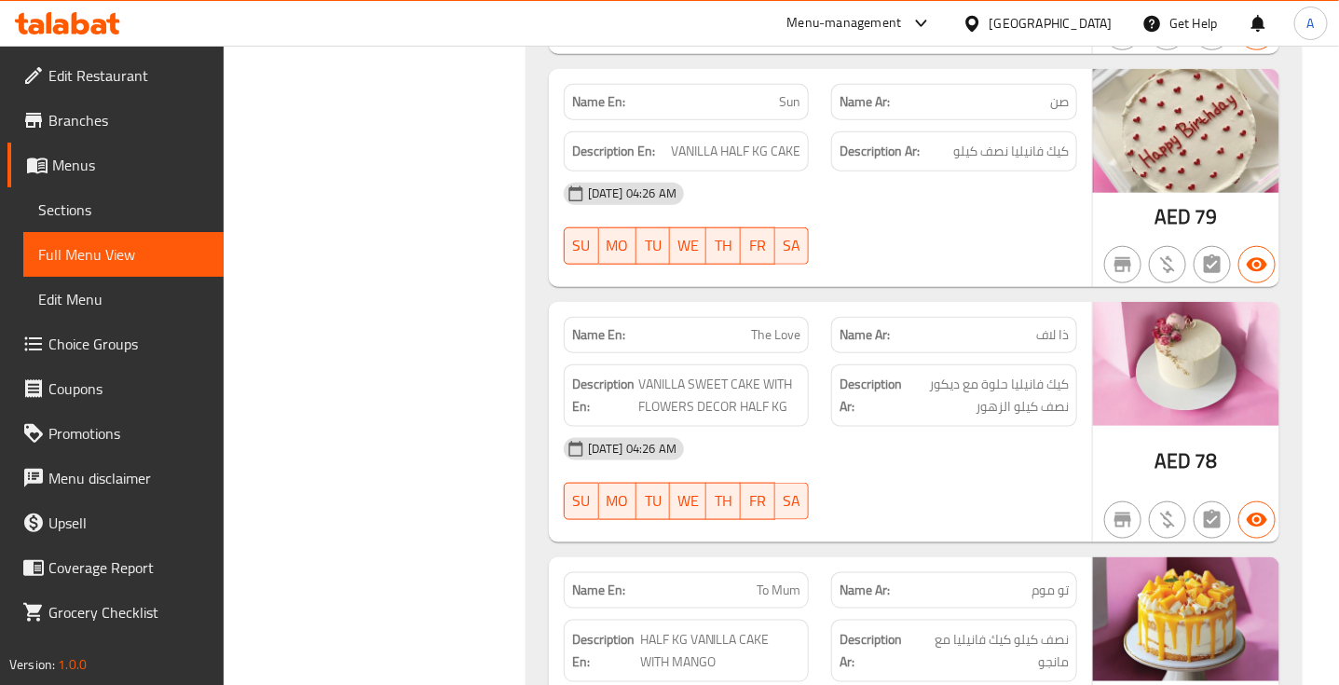
scroll to position [8637, 0]
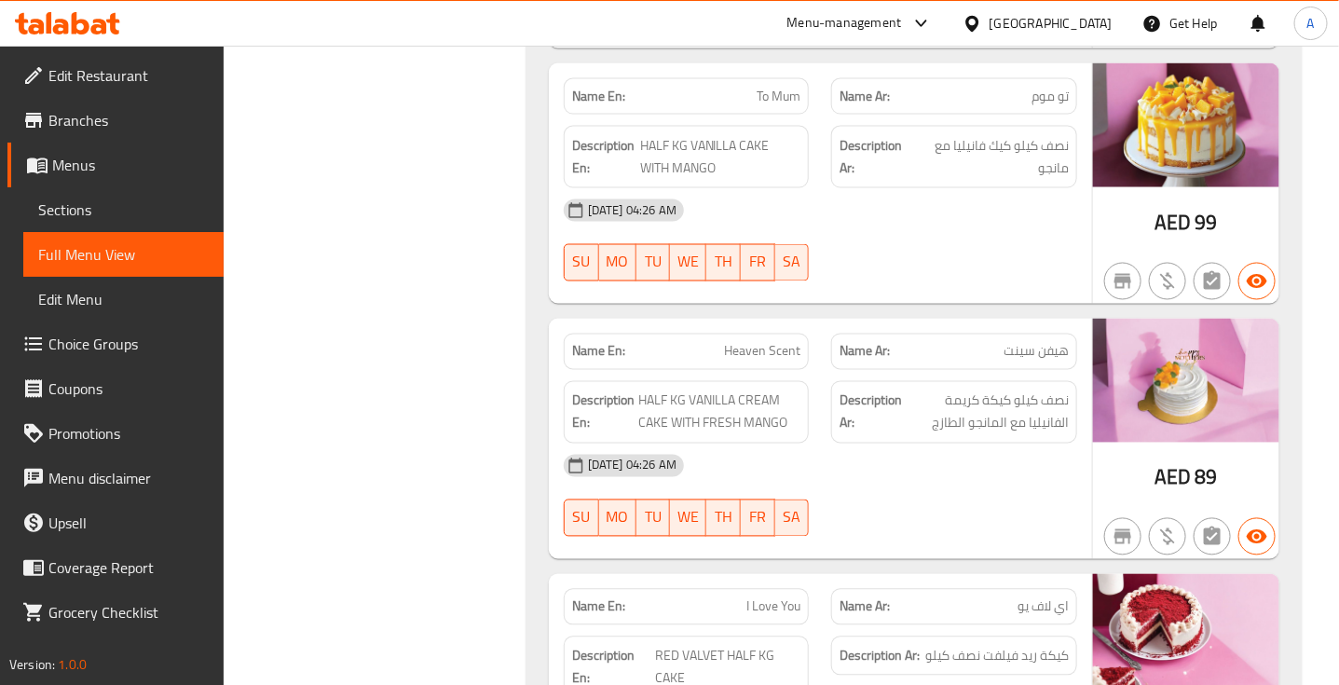
scroll to position [9131, 0]
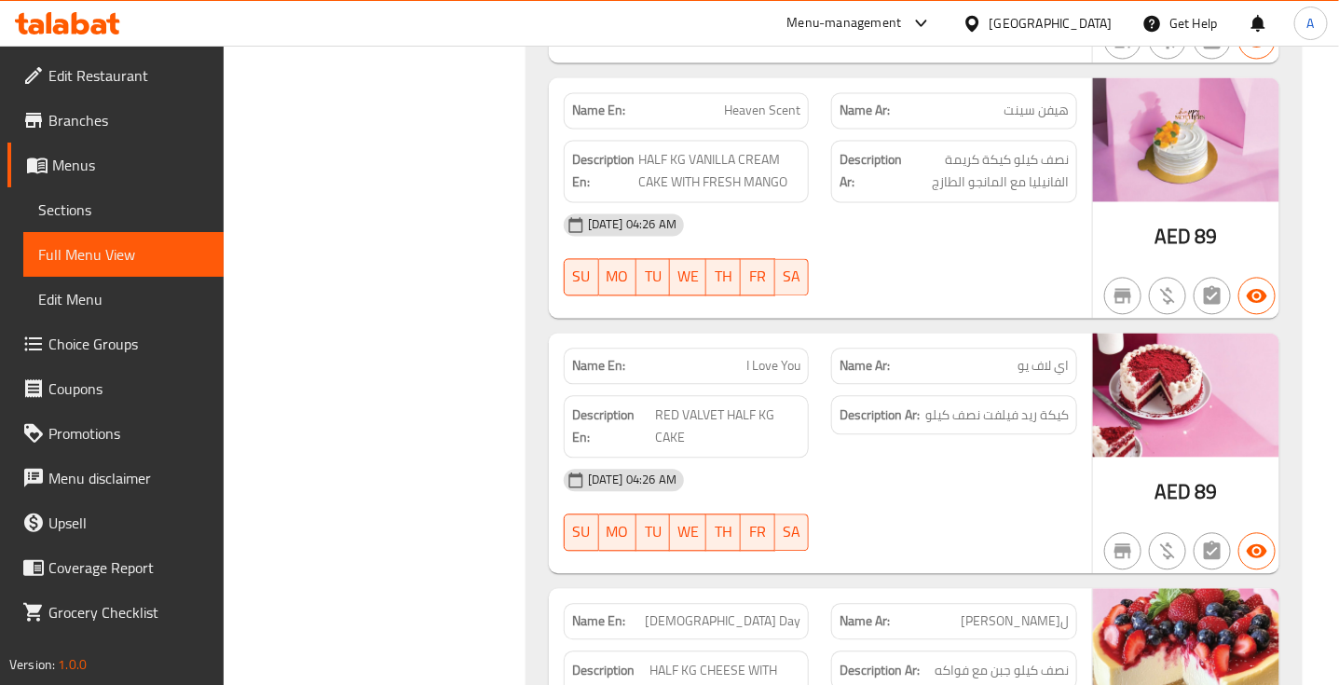
scroll to position [9369, 0]
click at [643, 403] on strong "Description En:" at bounding box center [611, 426] width 79 height 46
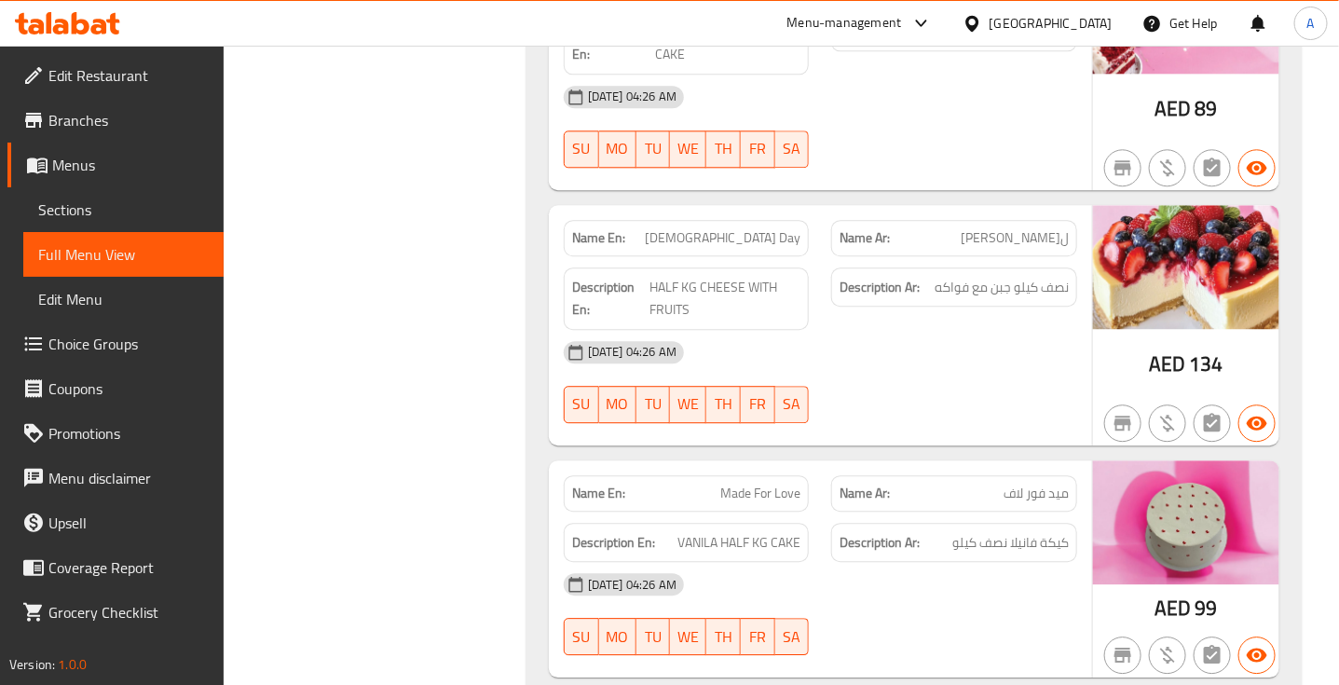
scroll to position [9756, 0]
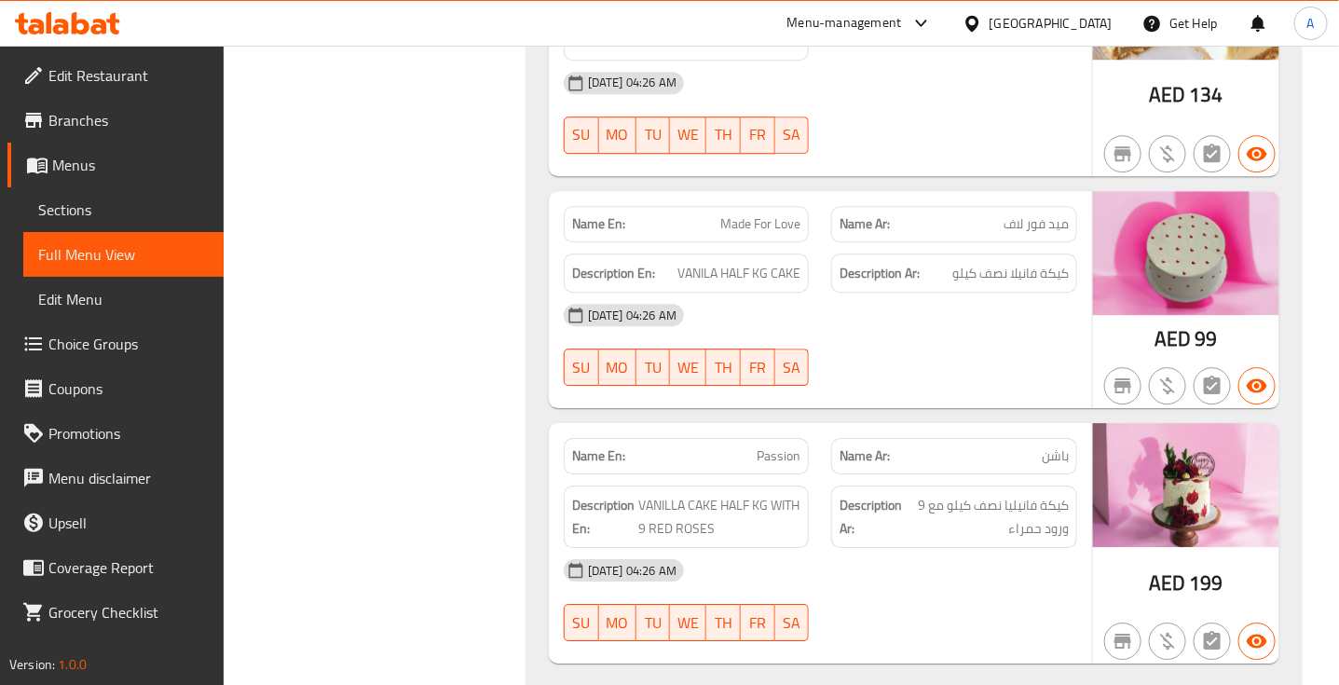
scroll to position [10022, 0]
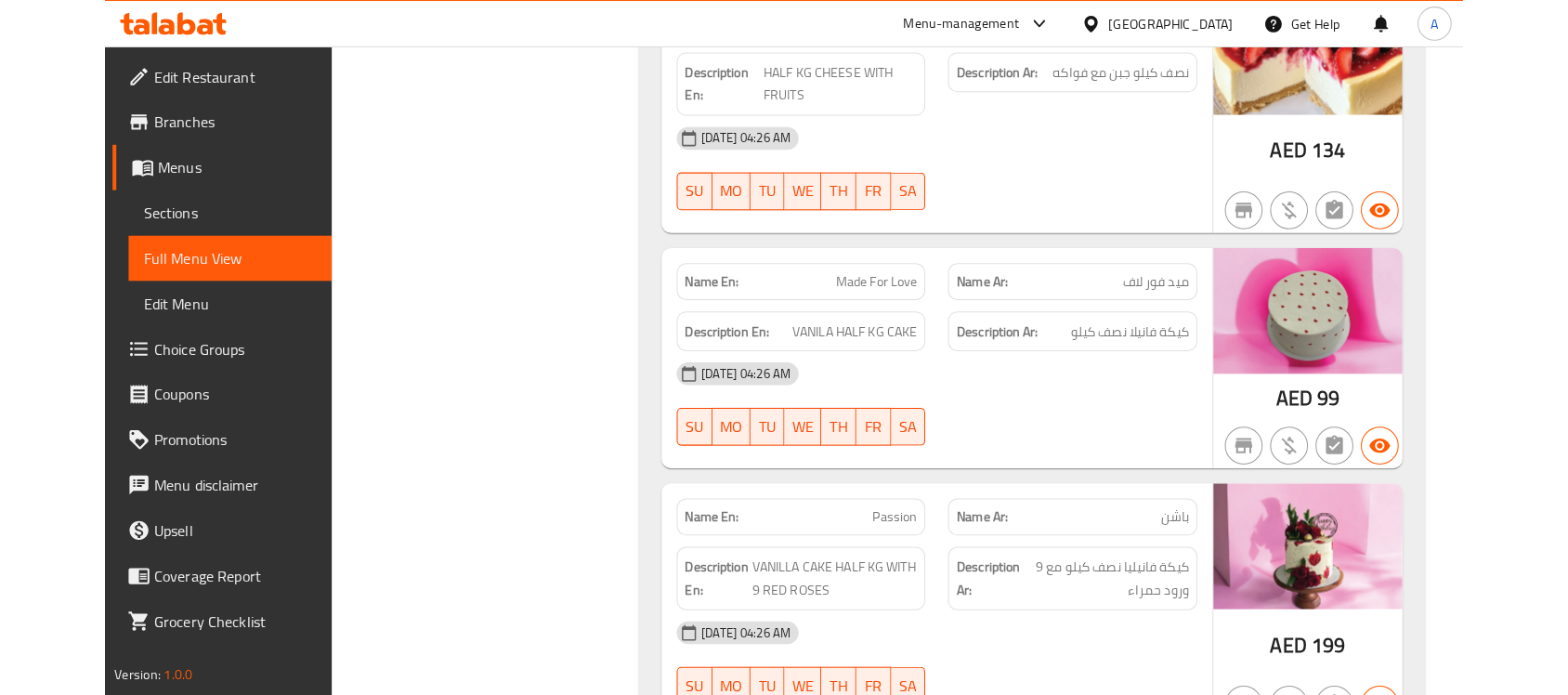
scroll to position [9629, 0]
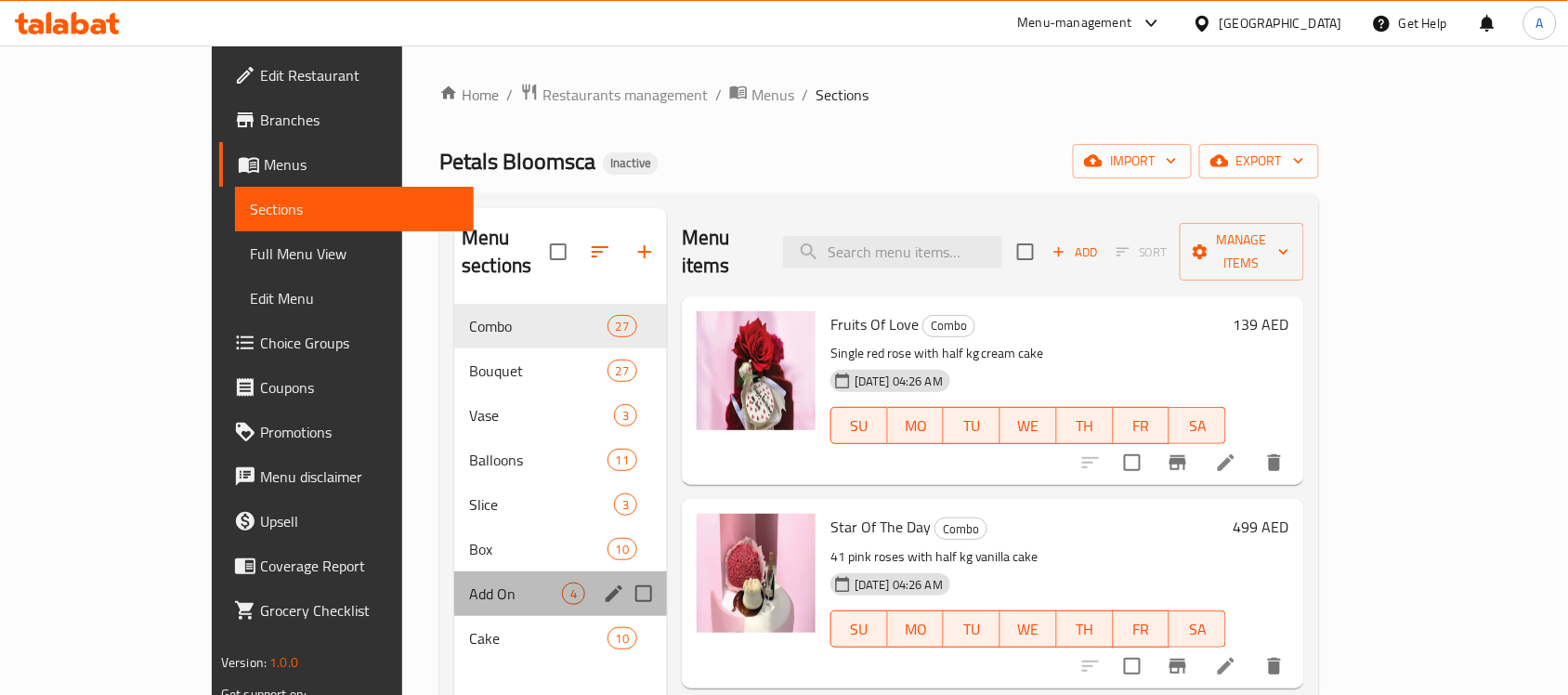
click at [455, 578] on div "Add On 4" at bounding box center [560, 593] width 212 height 45
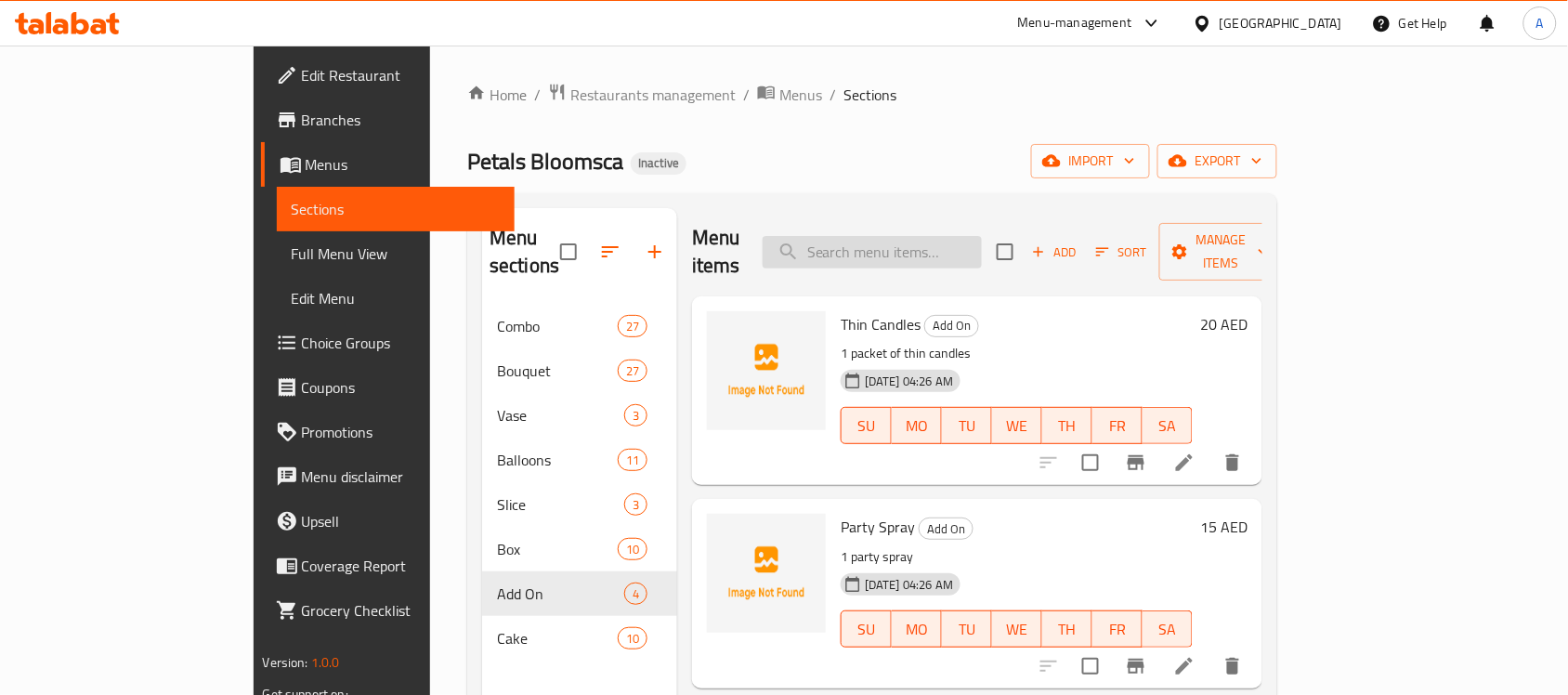
click at [905, 244] on input "search" at bounding box center [872, 252] width 219 height 33
paste input "Party Spray"
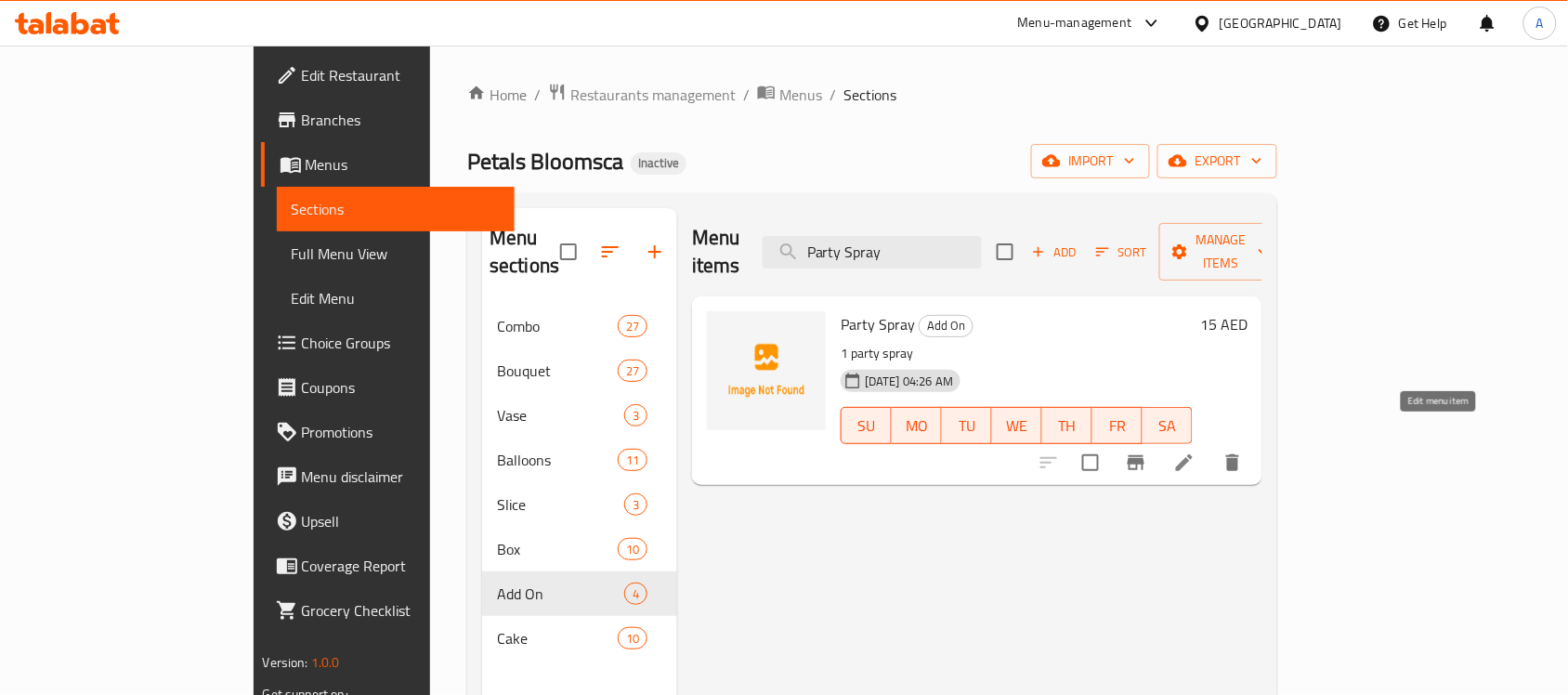
type input "Party Spray"
click at [1192, 455] on icon at bounding box center [1183, 463] width 17 height 17
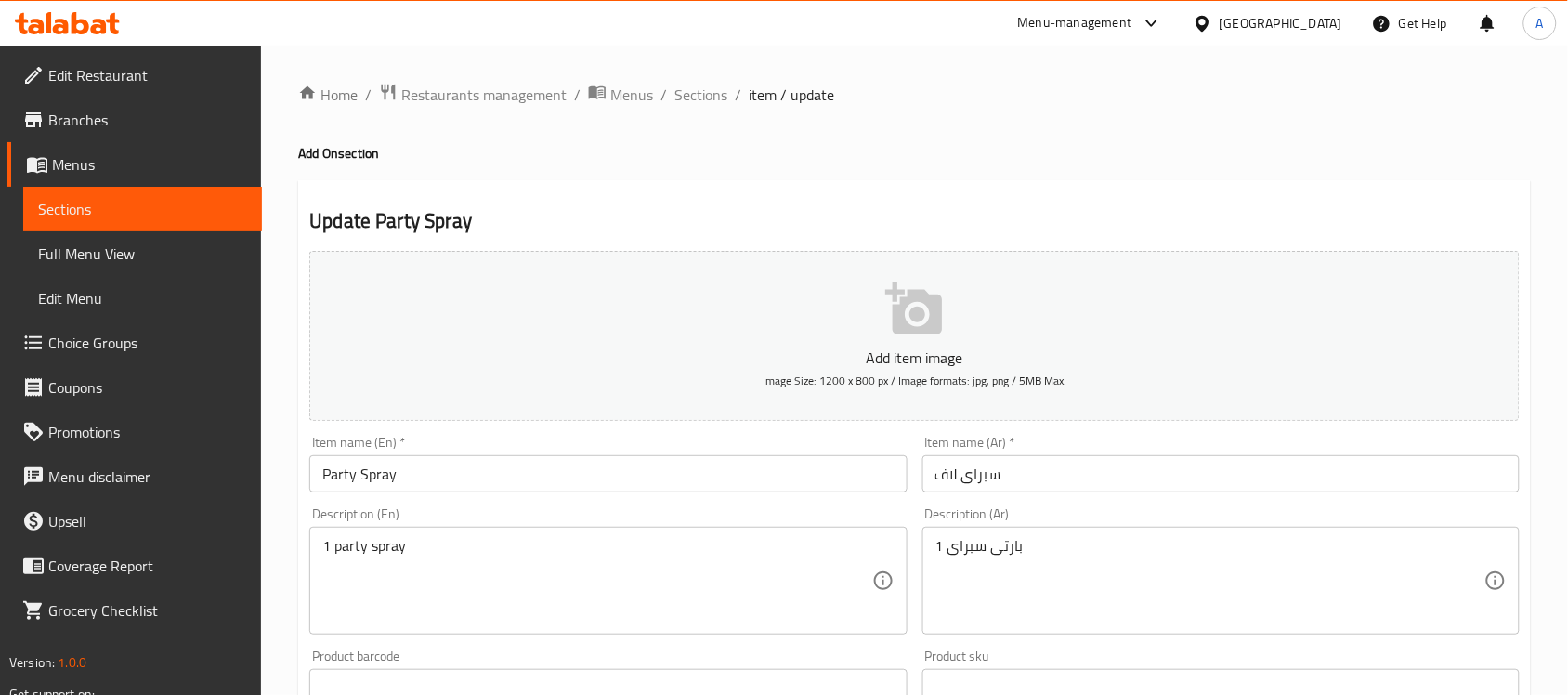
click at [945, 468] on input "سبراى لاف" at bounding box center [1220, 473] width 597 height 37
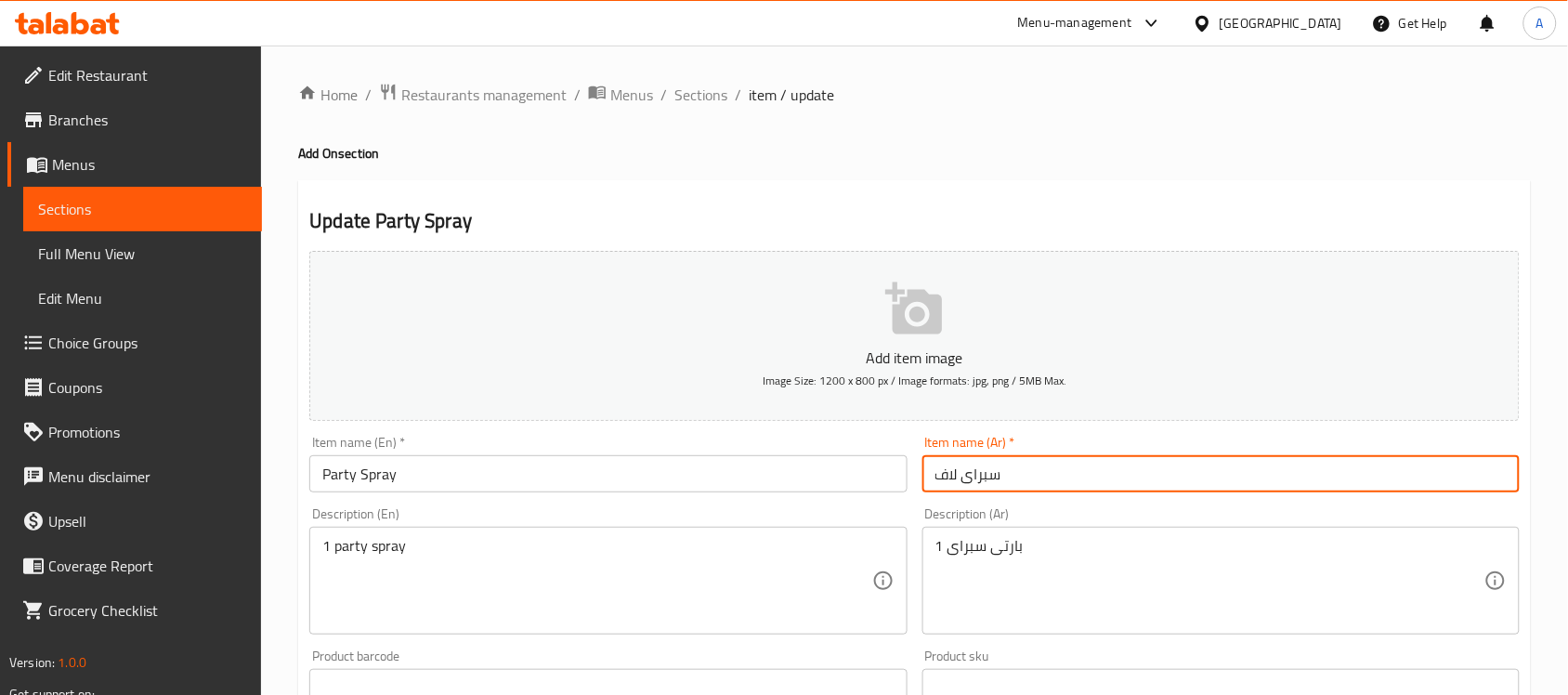
click at [945, 468] on input "سبراى لاف" at bounding box center [1220, 473] width 597 height 37
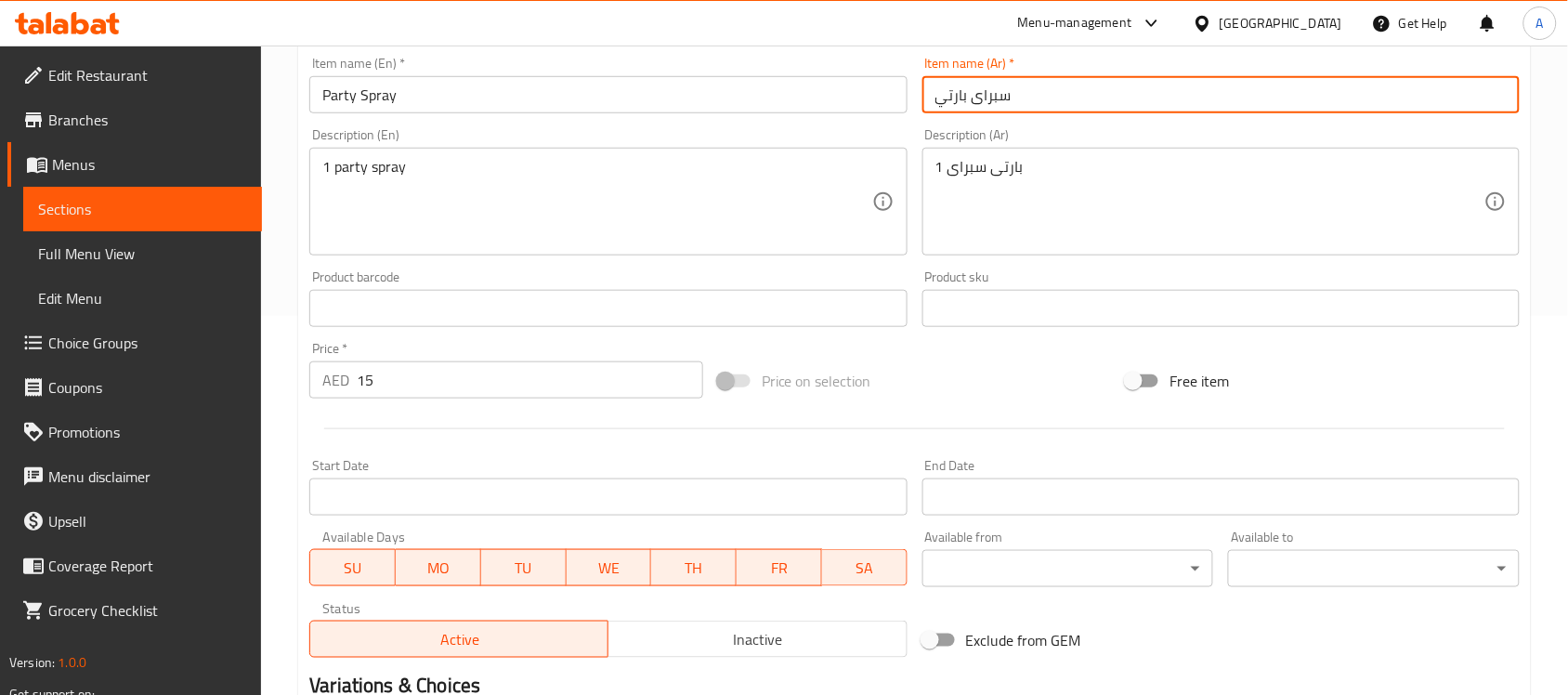
scroll to position [614, 0]
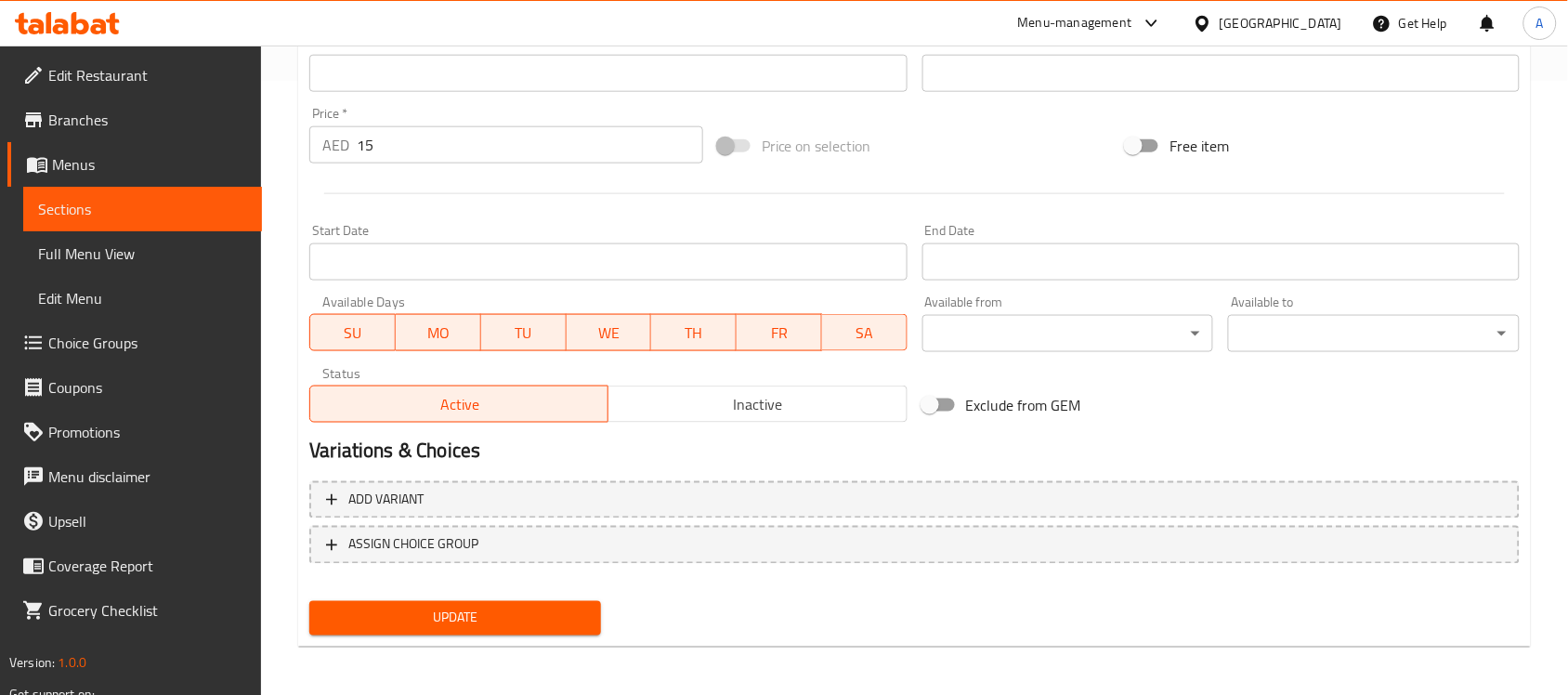
type input "سبراى بارتي"
click at [508, 620] on span "Update" at bounding box center [455, 617] width 262 height 23
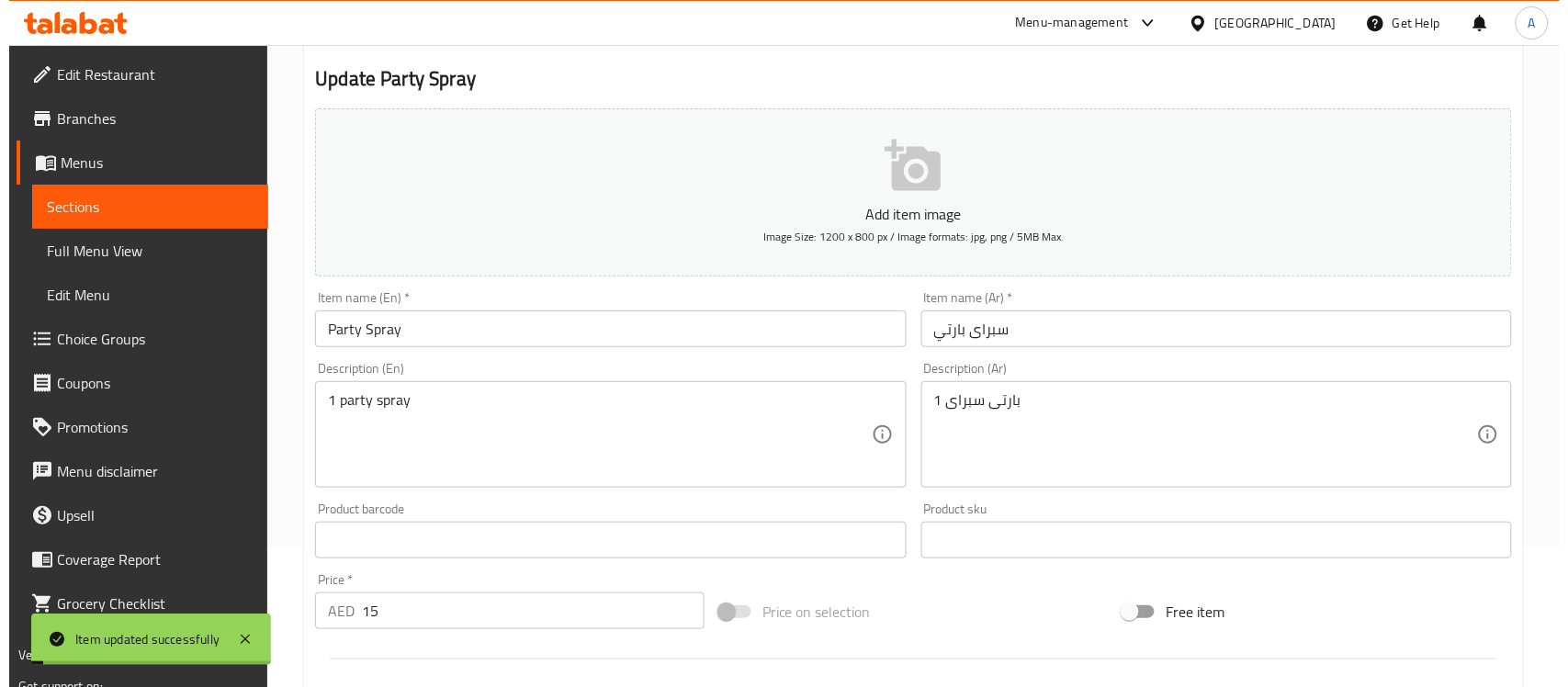
scroll to position [0, 0]
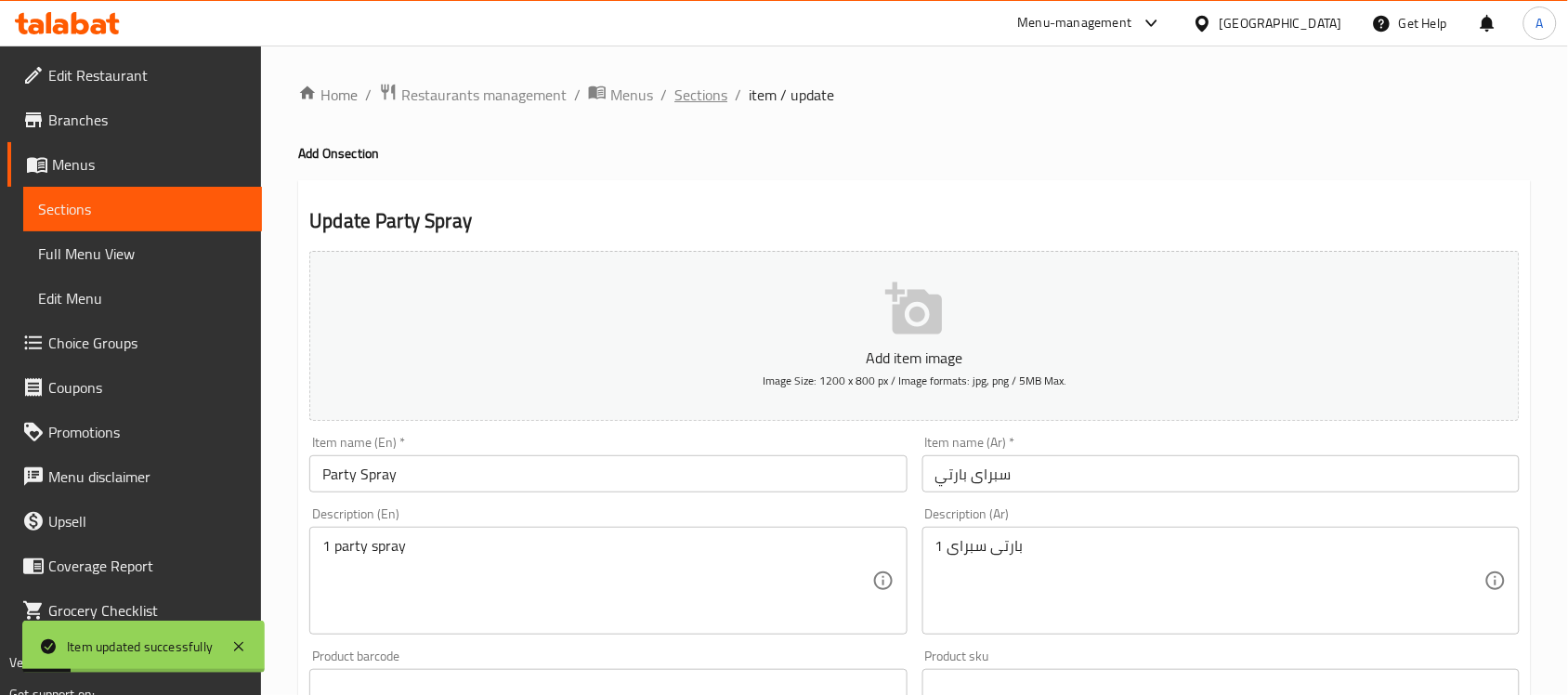
click at [699, 89] on span "Sections" at bounding box center [700, 95] width 53 height 22
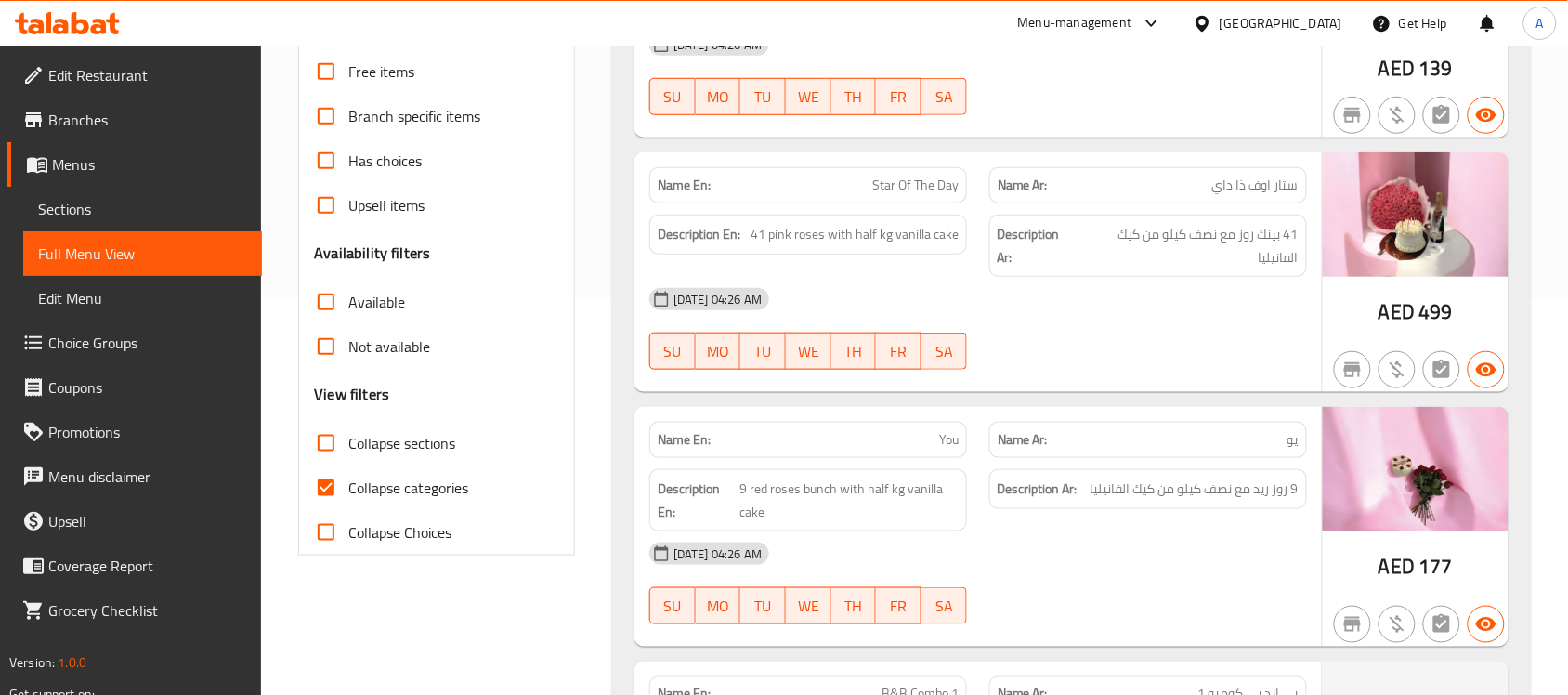
scroll to position [428, 0]
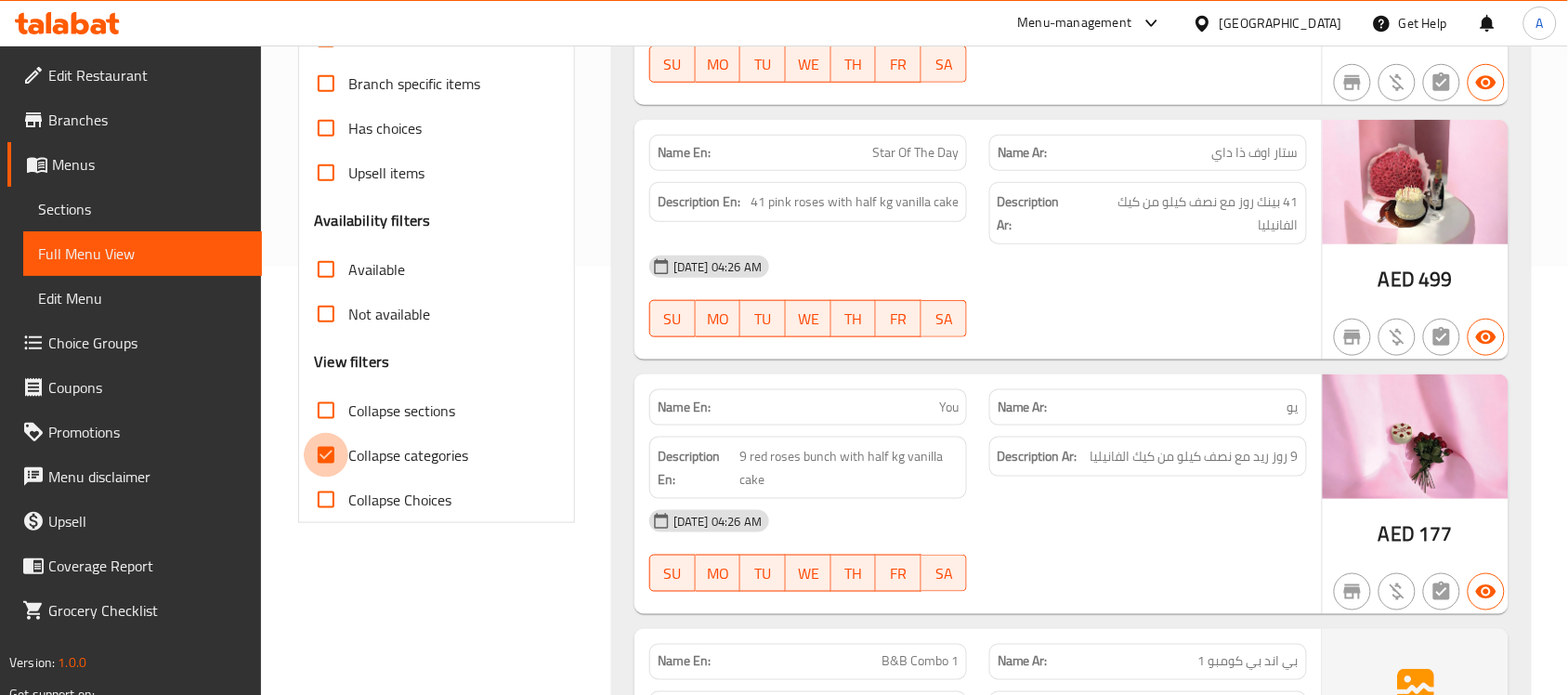
click at [341, 446] on input "Collapse categories" at bounding box center [326, 455] width 45 height 45
checkbox input "false"
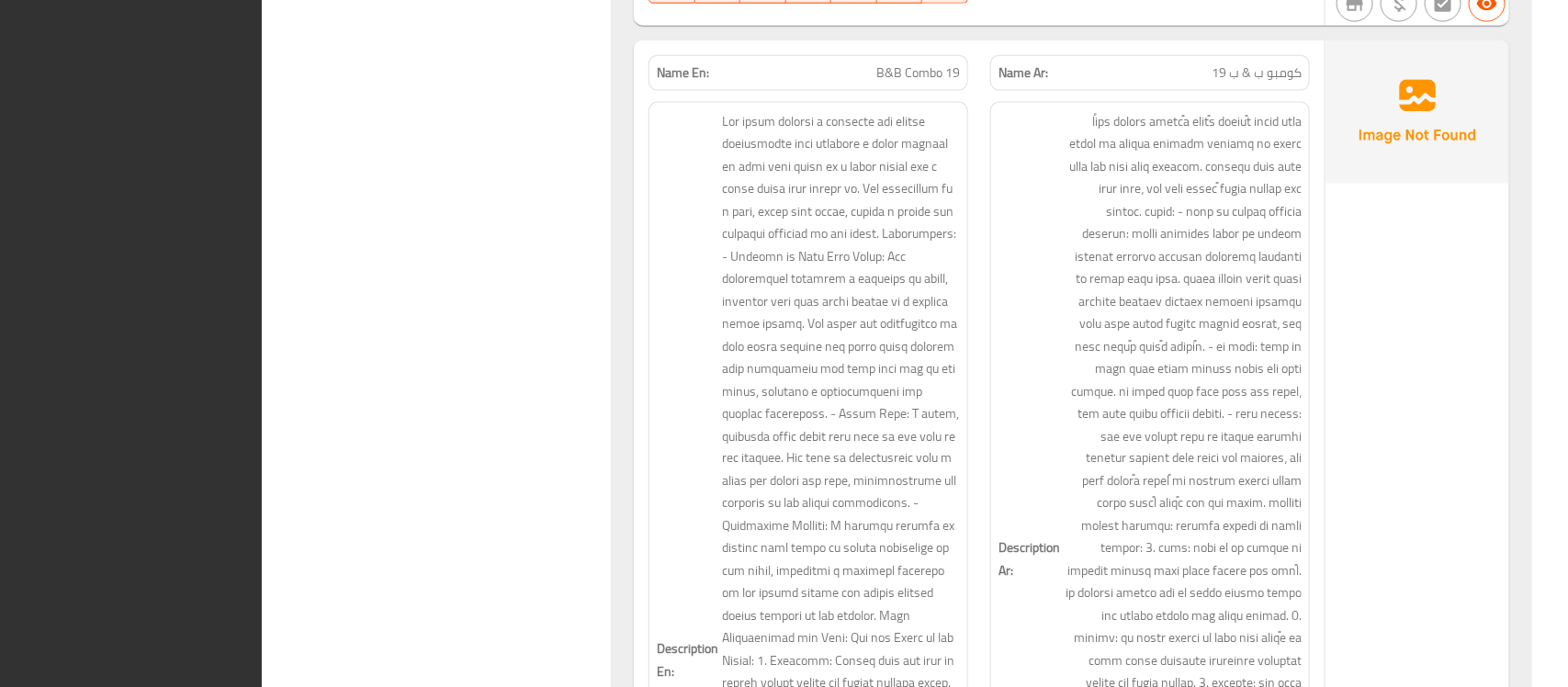
scroll to position [0, 0]
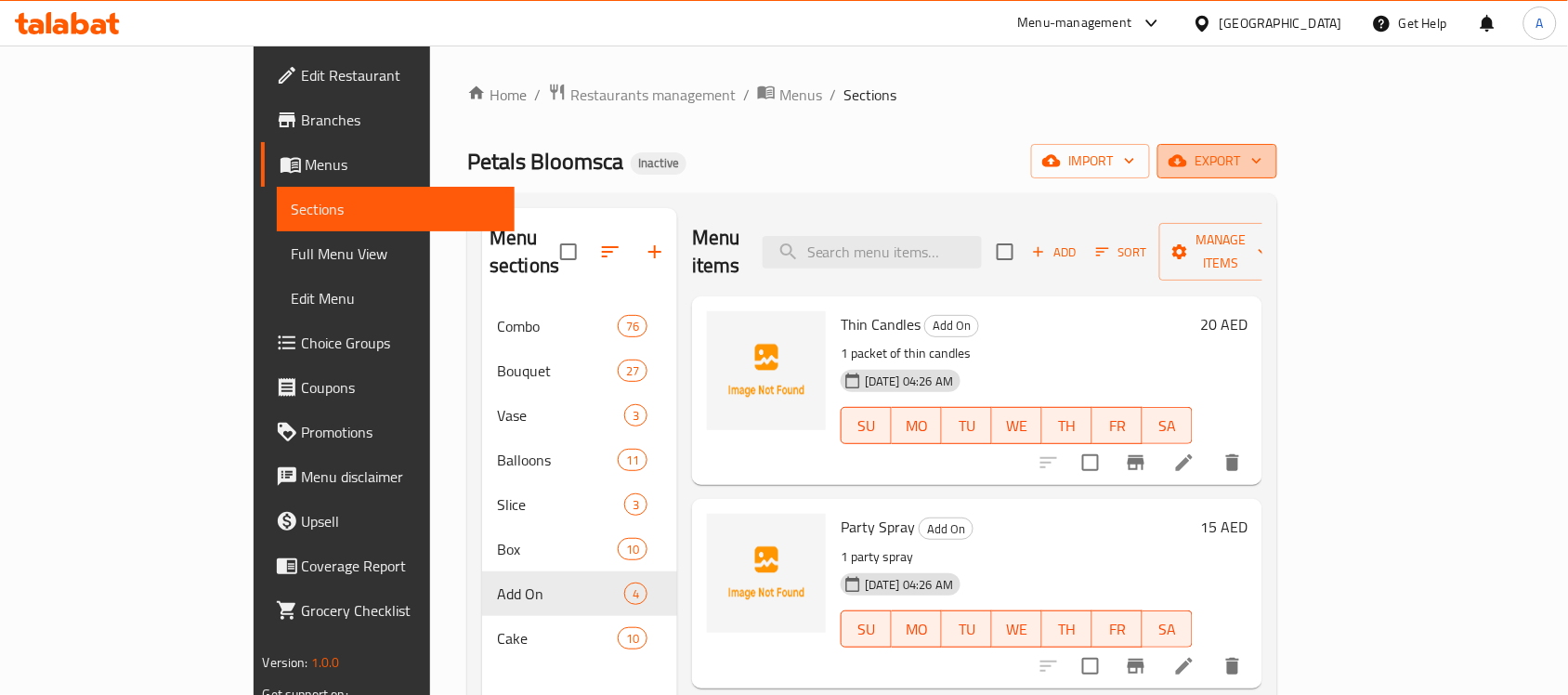
click at [1262, 158] on span "export" at bounding box center [1217, 161] width 90 height 23
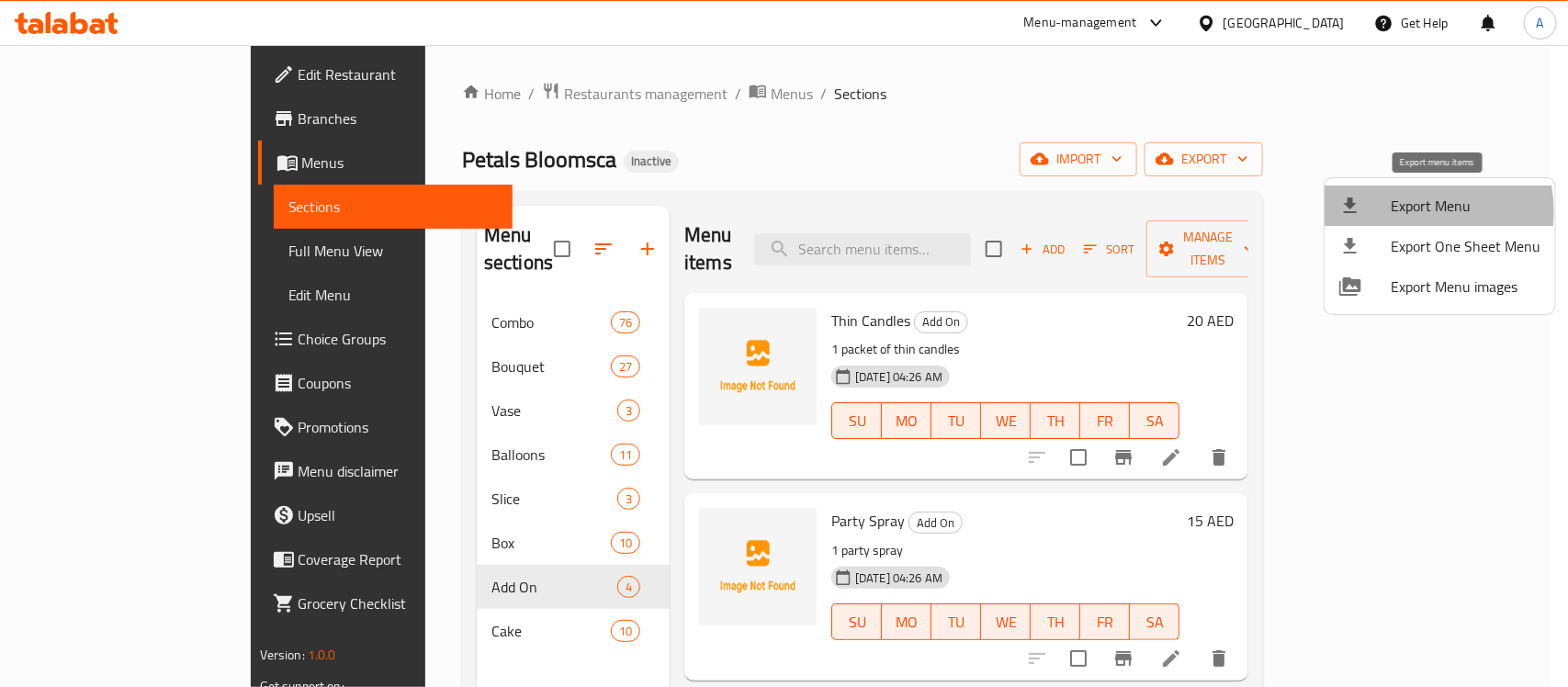
click at [1397, 211] on span "Export Menu" at bounding box center [1465, 205] width 150 height 22
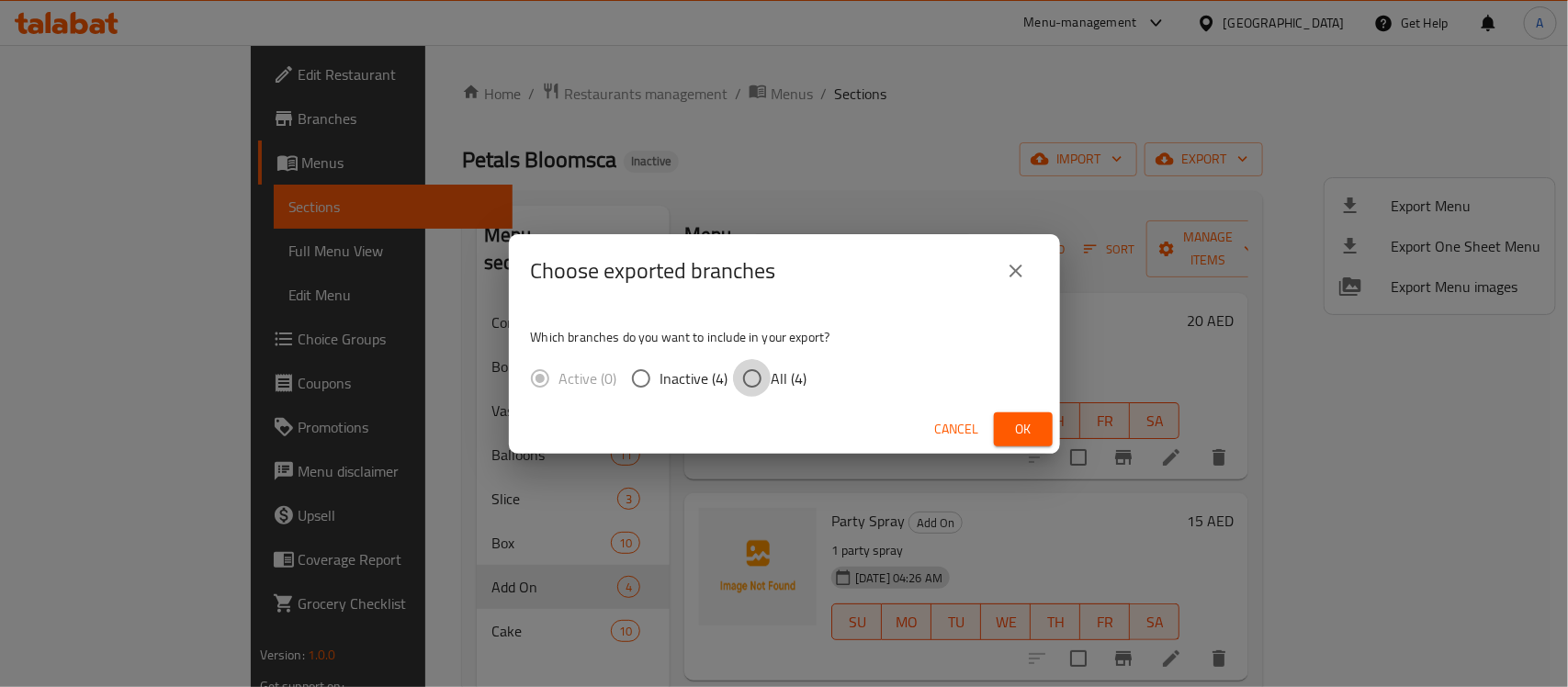
click at [754, 370] on input "All (4)" at bounding box center [751, 378] width 38 height 38
radio input "true"
click at [1032, 425] on span "Ok" at bounding box center [1024, 429] width 30 height 23
